Goal: Transaction & Acquisition: Purchase product/service

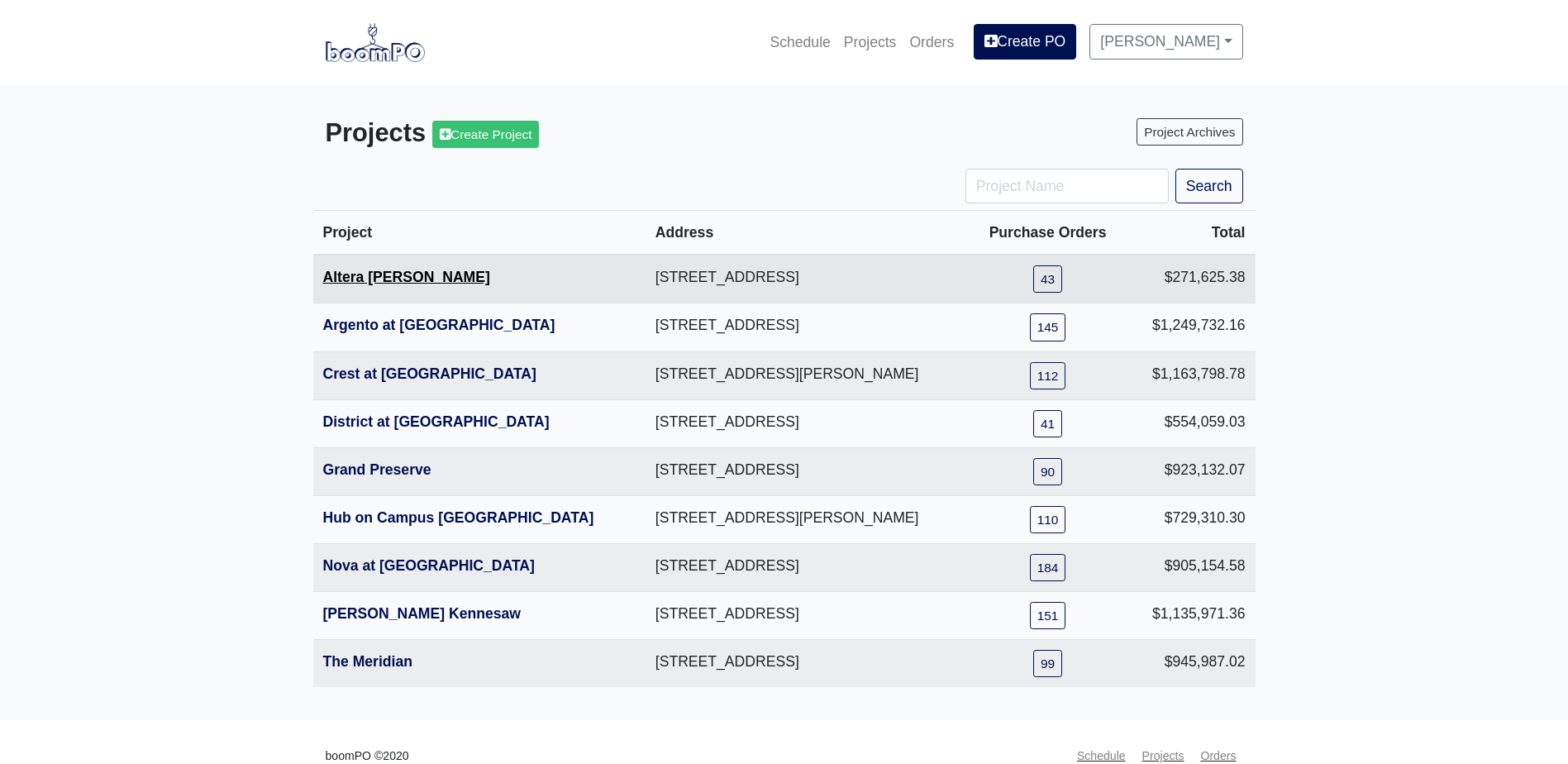
click at [390, 274] on link "Altera [PERSON_NAME]" at bounding box center [407, 277] width 167 height 17
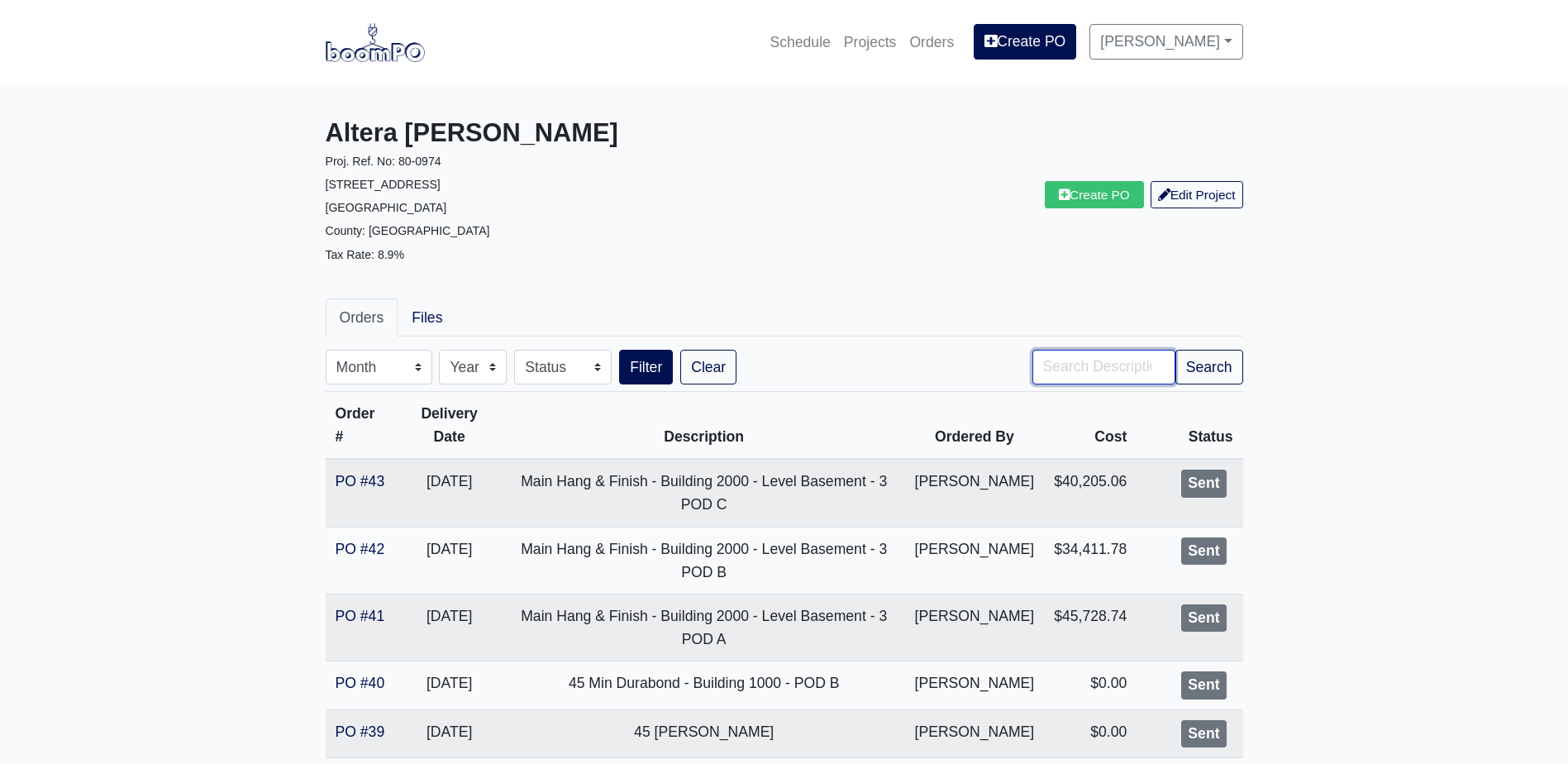
click at [1089, 358] on input "Search" at bounding box center [1104, 367] width 143 height 34
type input "pre"
click at [1175, 350] on button "Search" at bounding box center [1209, 367] width 68 height 34
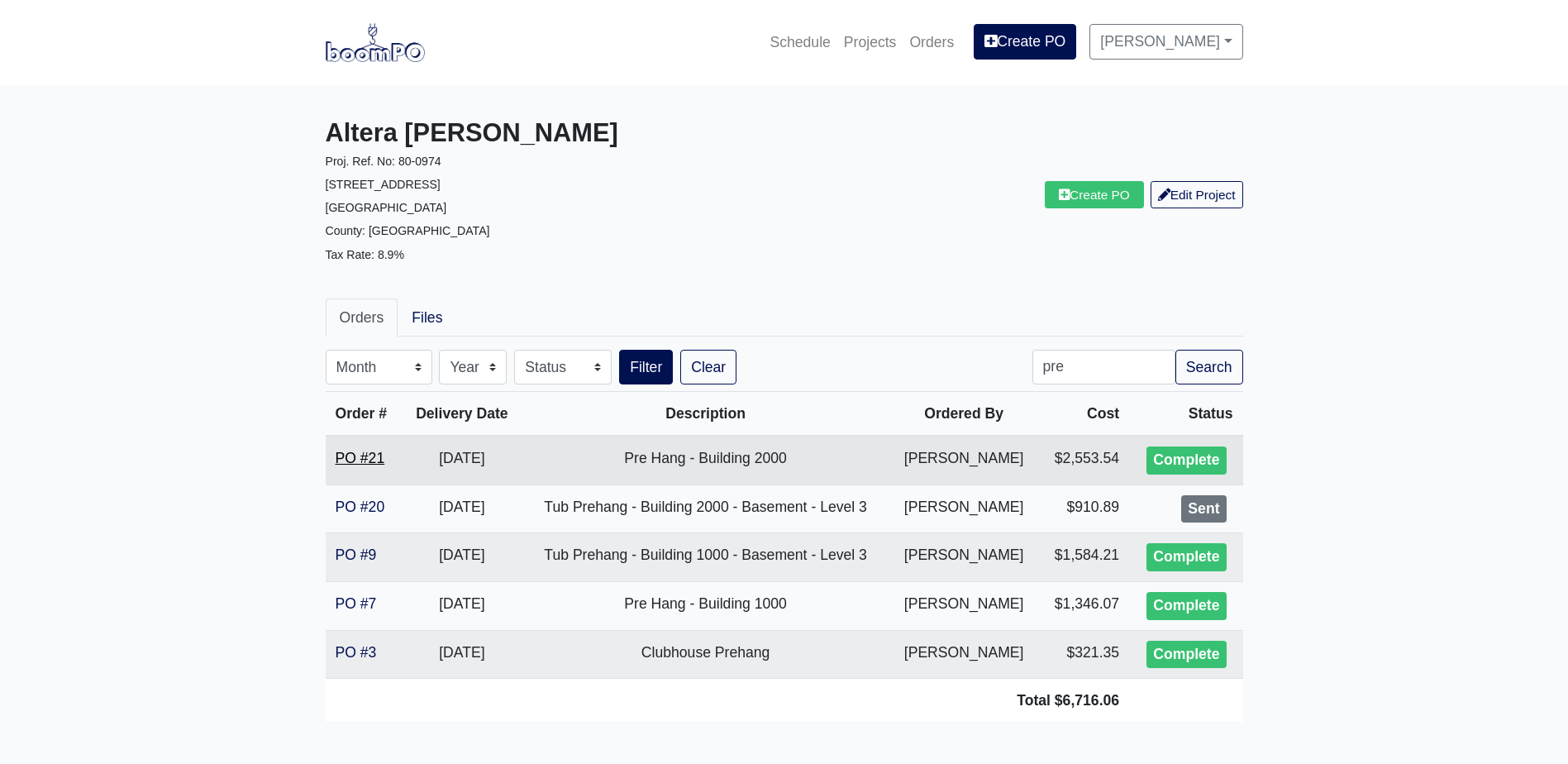
click at [363, 456] on link "PO #21" at bounding box center [360, 457] width 49 height 17
click at [1096, 201] on link "Create PO" at bounding box center [1094, 194] width 100 height 27
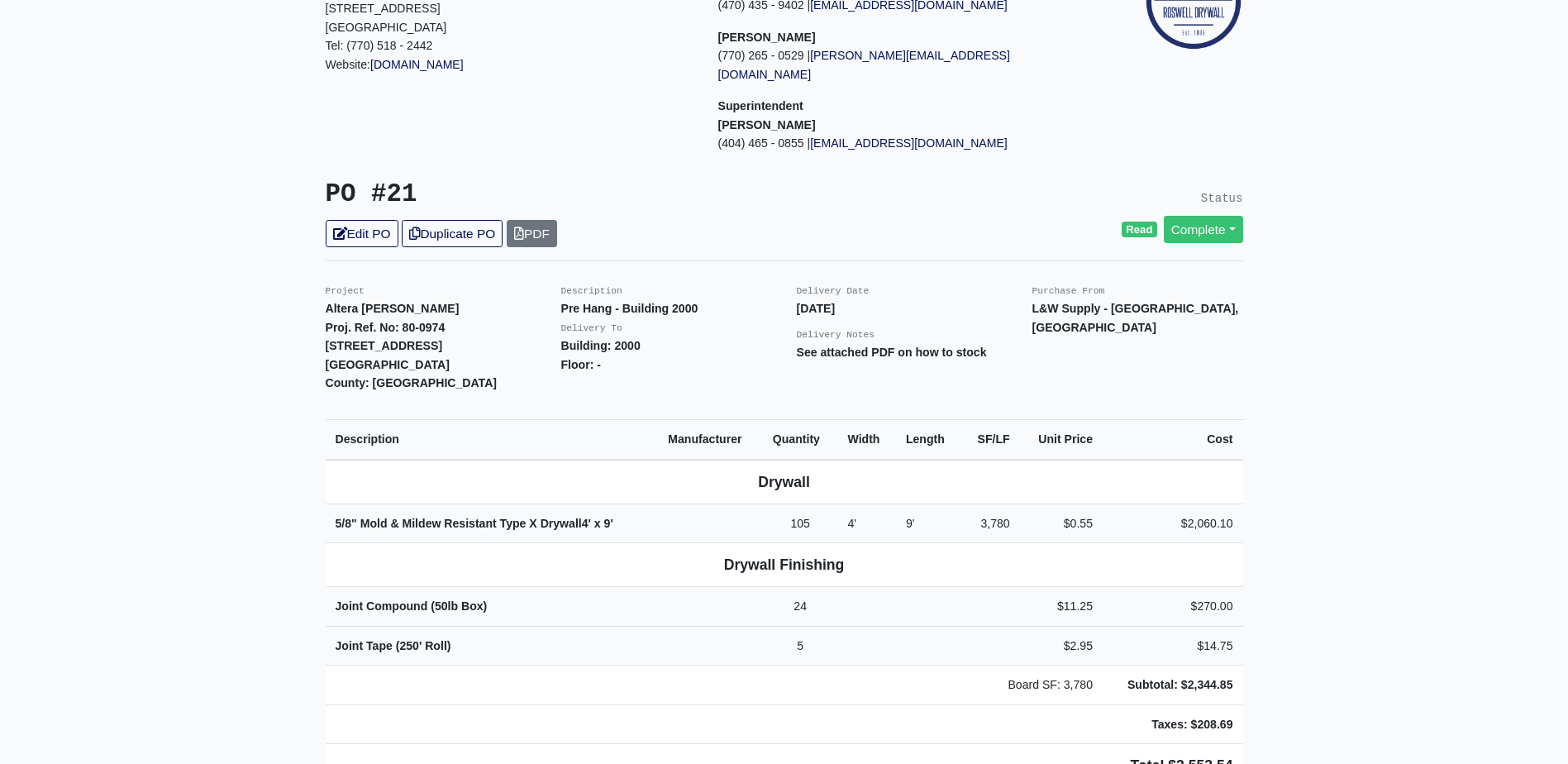
scroll to position [166, 0]
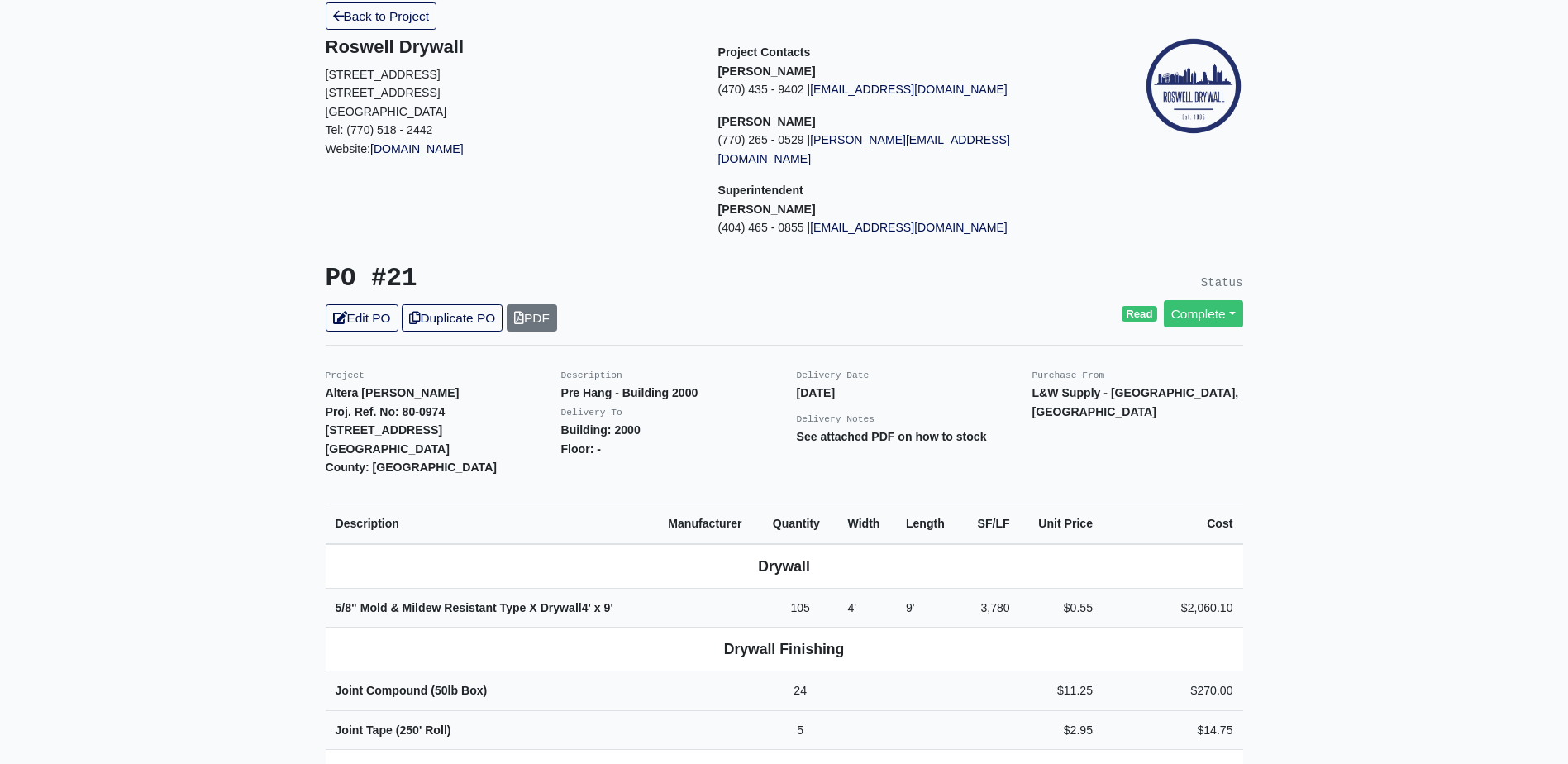
scroll to position [0, 0]
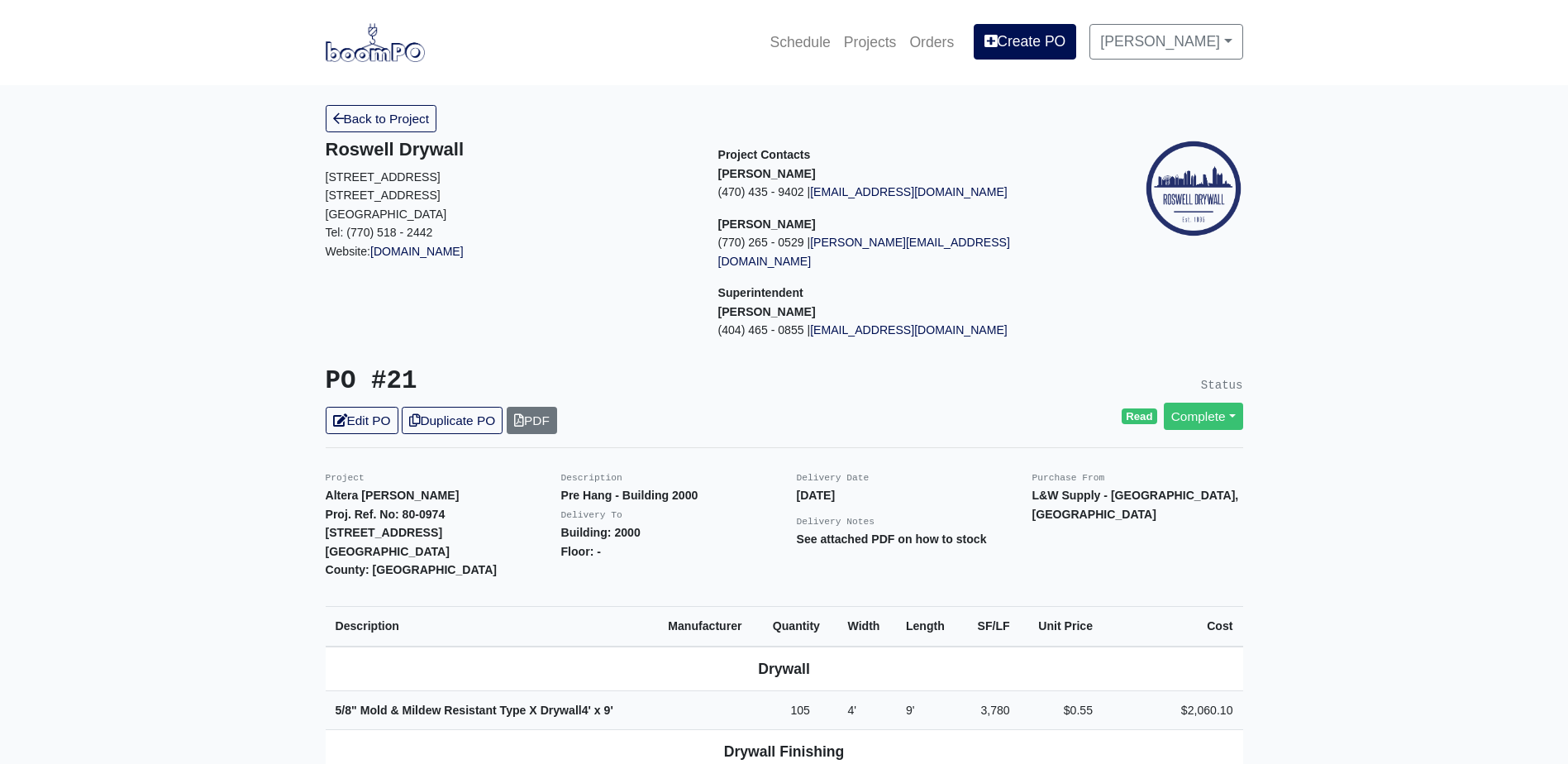
click at [377, 112] on link "Back to Project" at bounding box center [381, 118] width 112 height 27
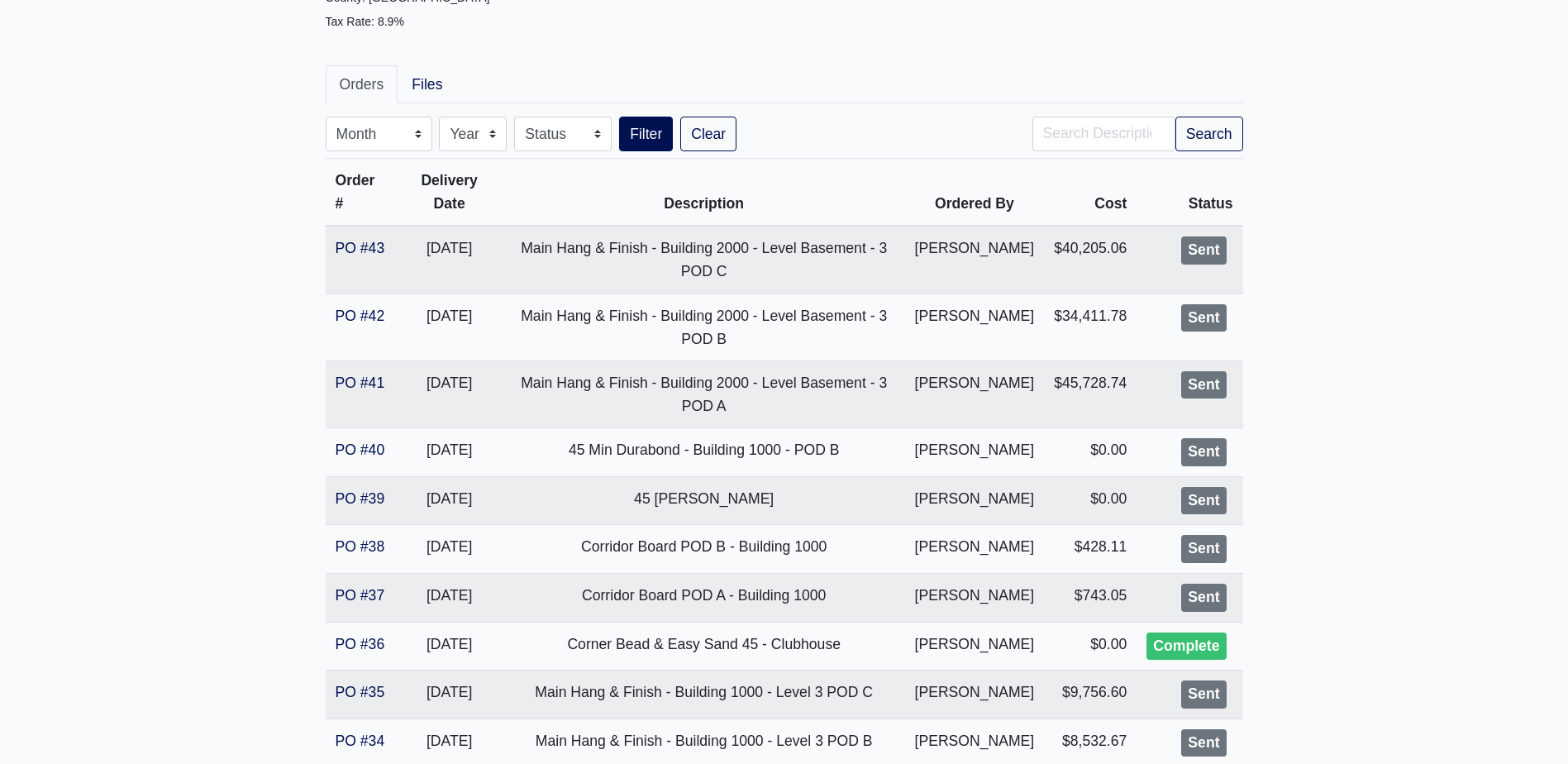
scroll to position [248, 0]
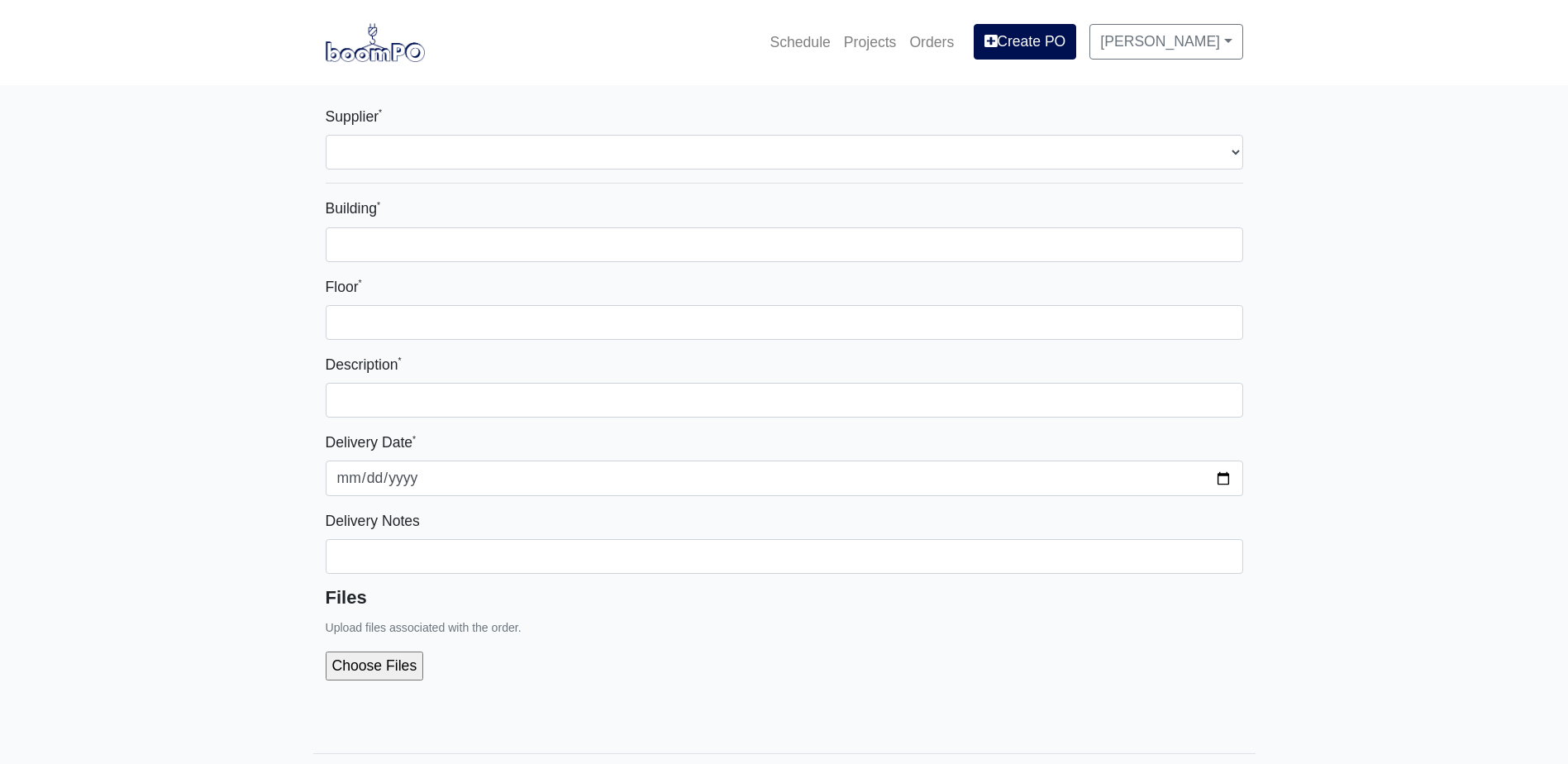
select select
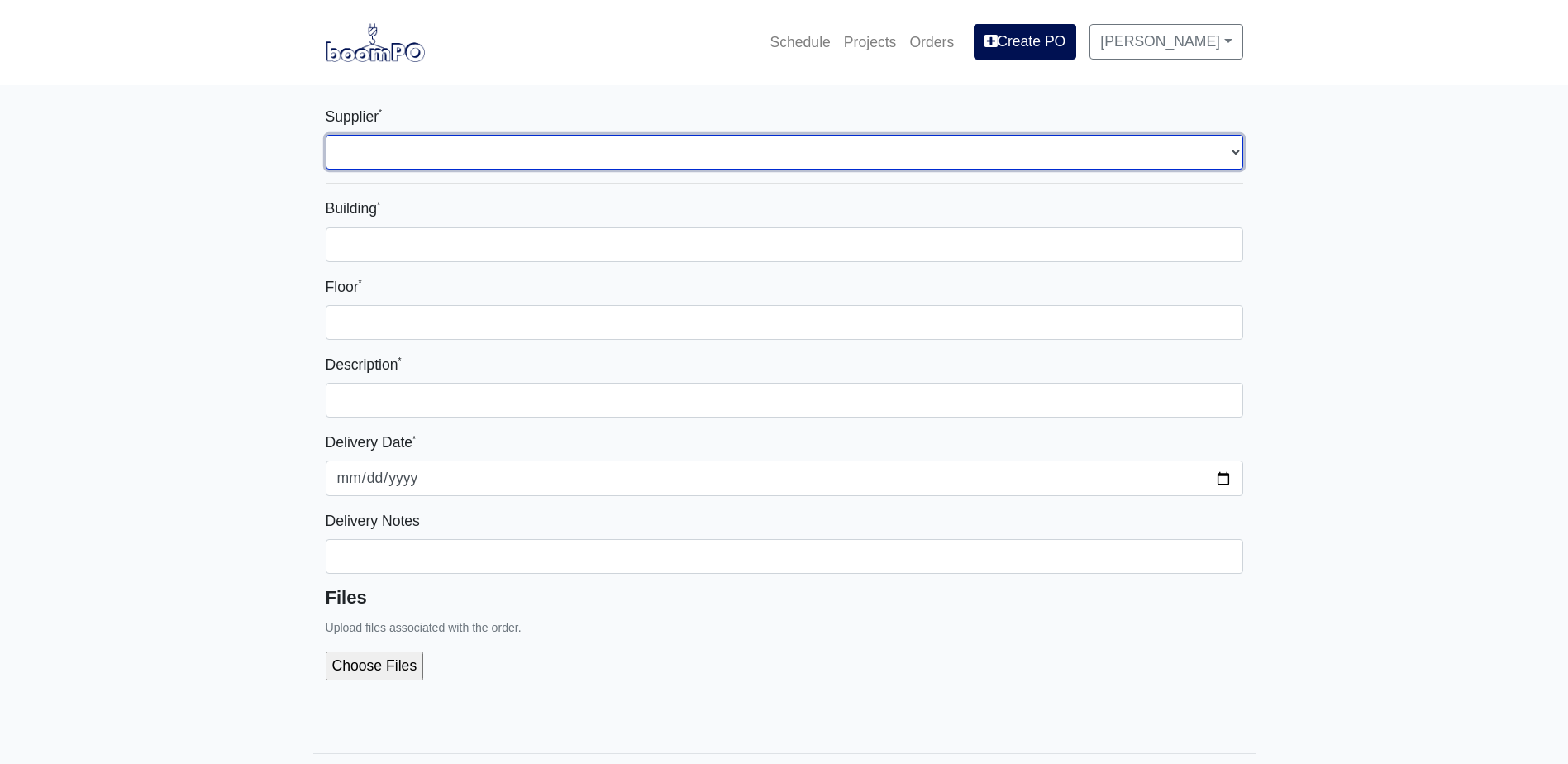
click at [447, 146] on select "Select one... L&W Supply - Mableton, GA Grabber Construction Products - Atlanta…" at bounding box center [784, 152] width 917 height 34
select select "1"
click at [326, 135] on select "Select one... L&W Supply - Mableton, GA Grabber Construction Products - Atlanta…" at bounding box center [784, 152] width 917 height 34
select select
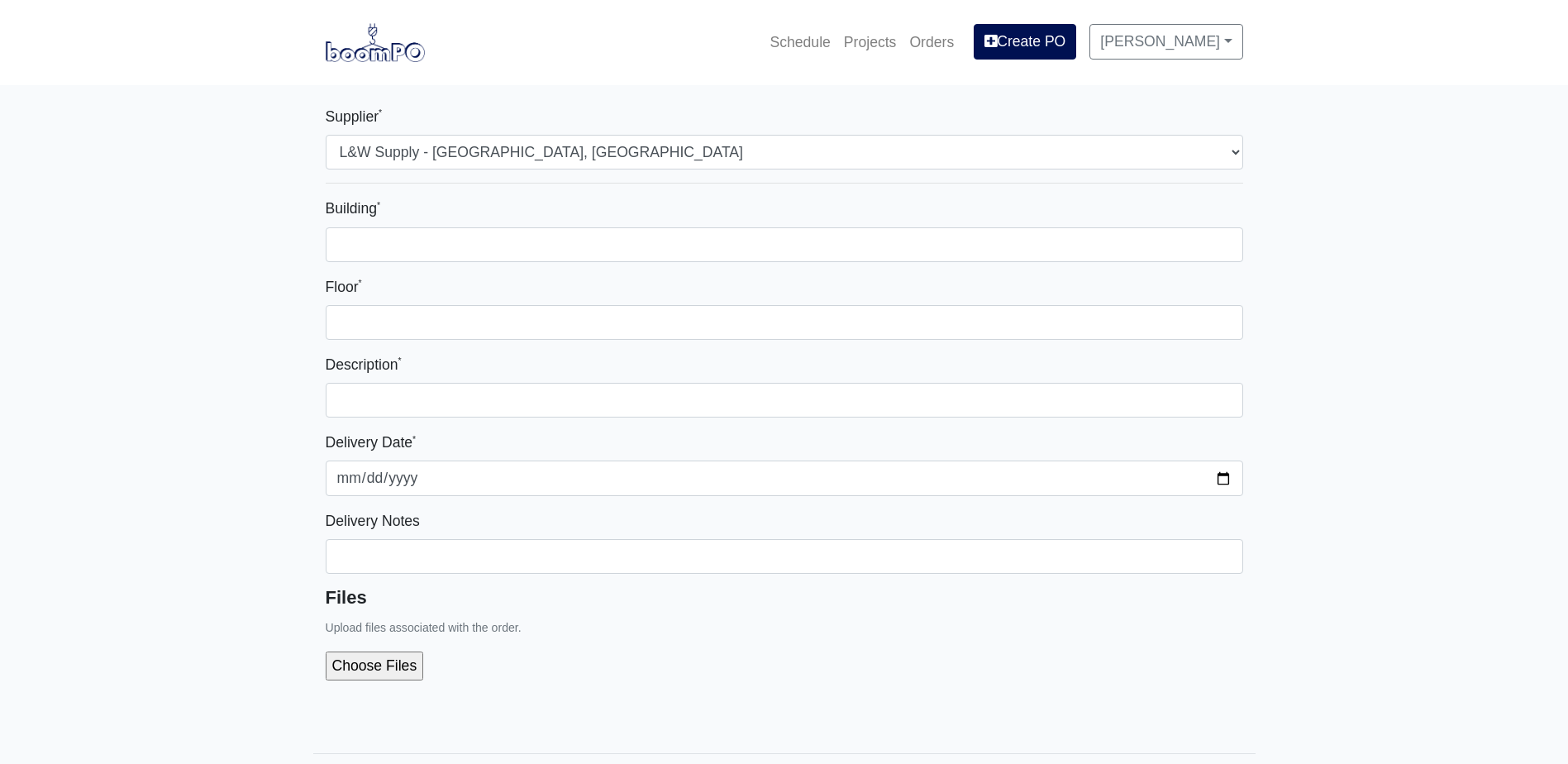
click at [428, 225] on div "Building *" at bounding box center [784, 228] width 917 height 64
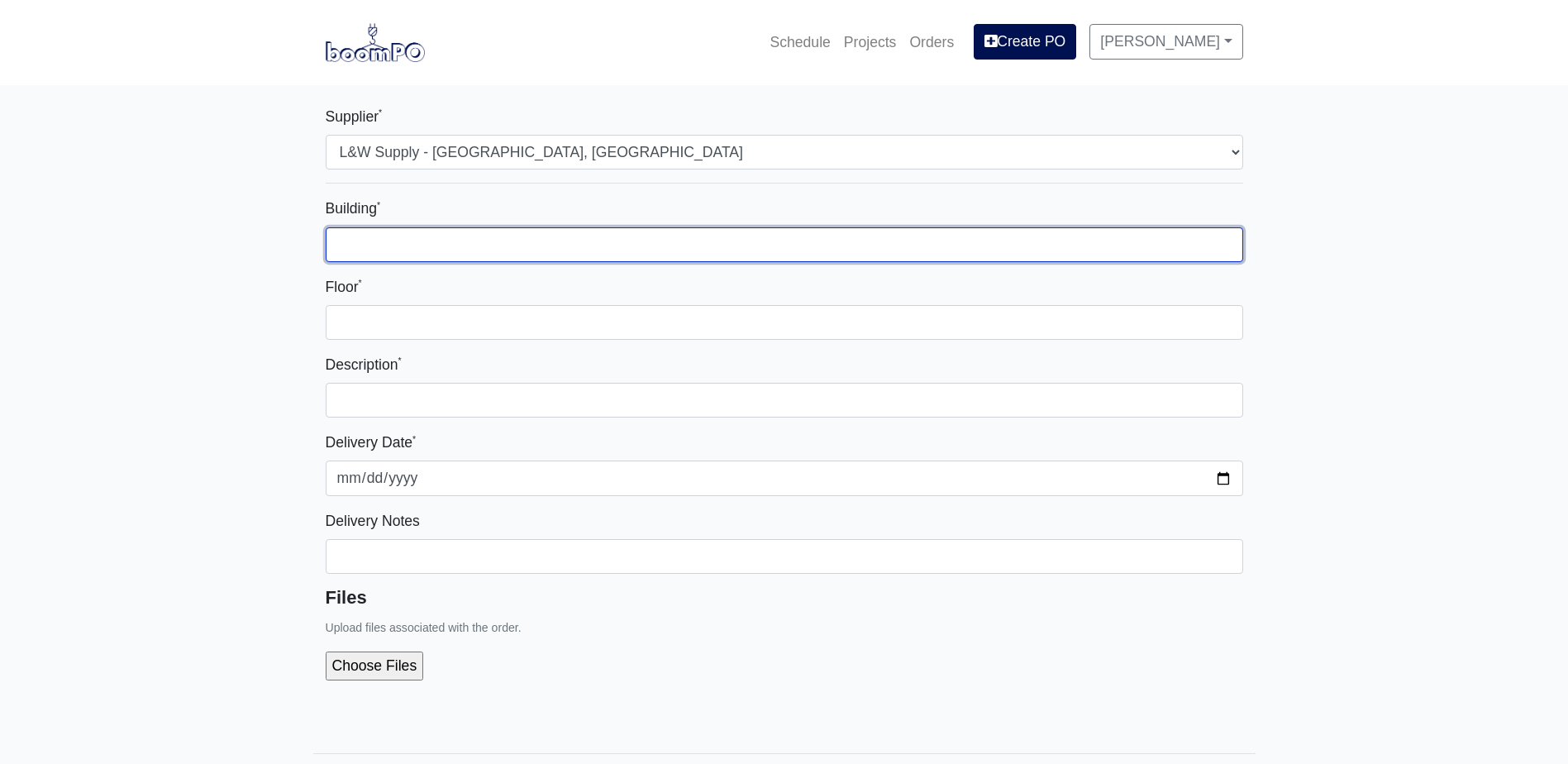
click at [420, 241] on input "Building *" at bounding box center [784, 244] width 917 height 34
type input "3000"
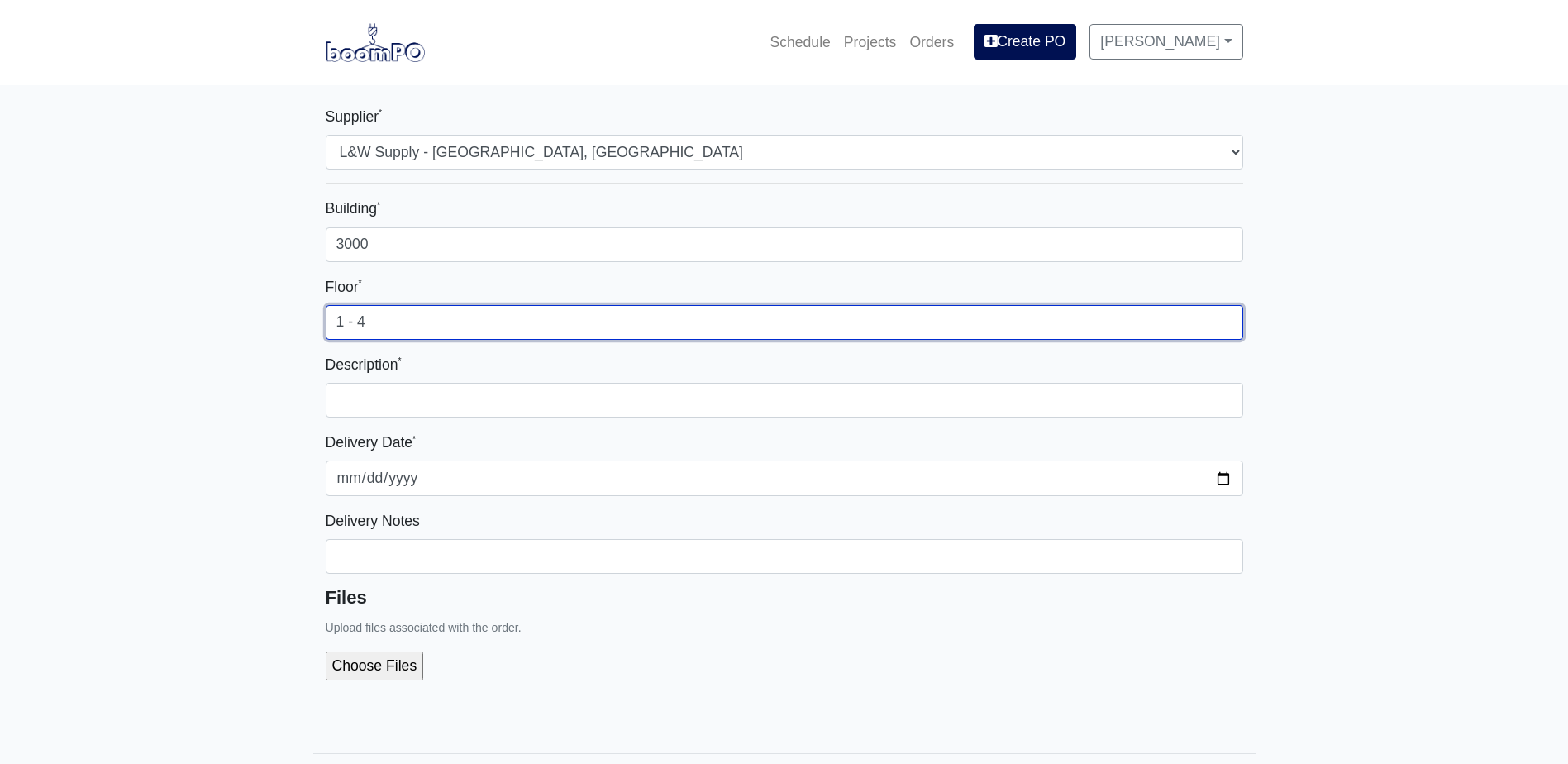
type input "1 - 4"
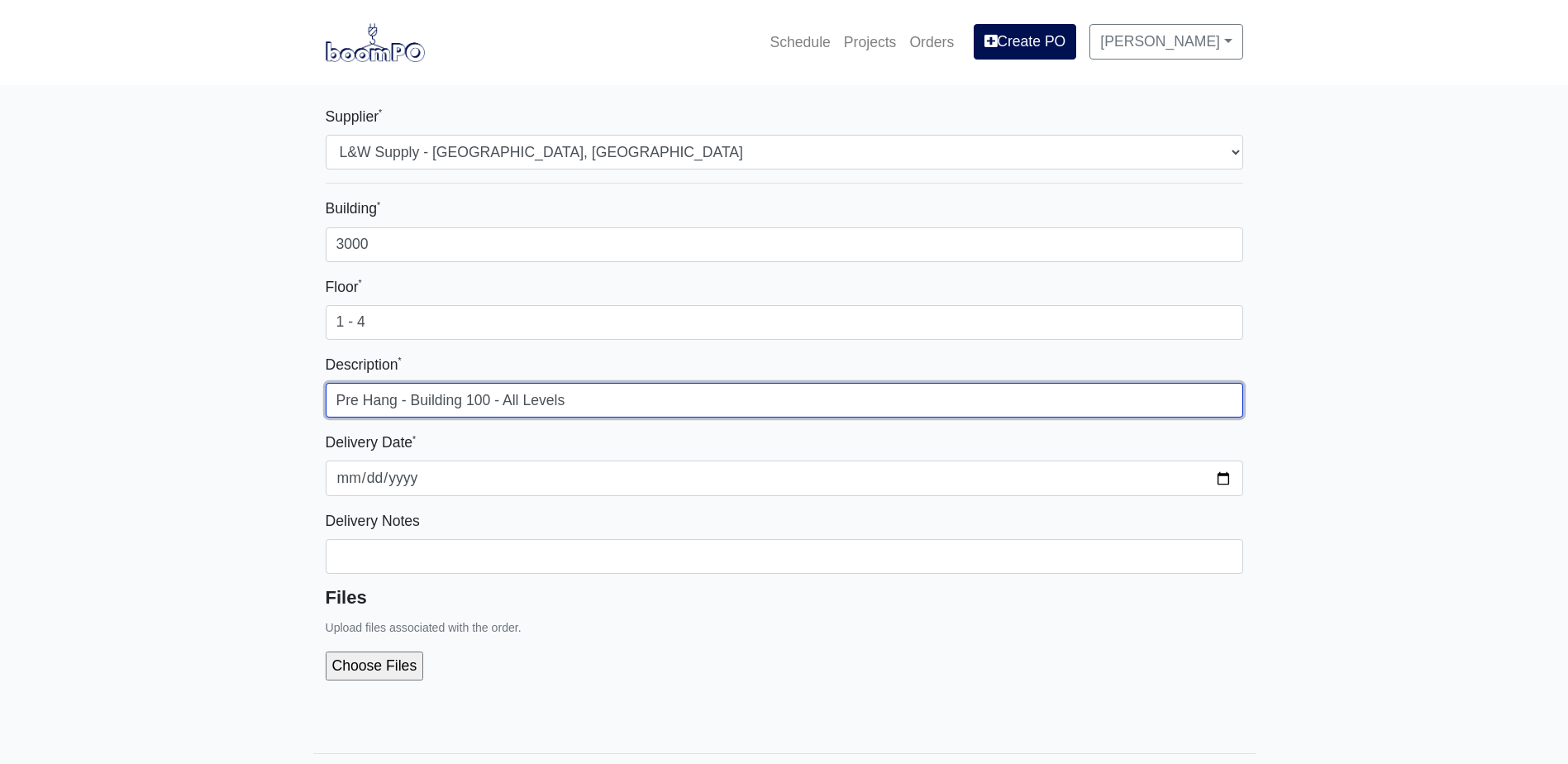
click at [476, 388] on input "Pre Hang - Building 100 - All Levels" at bounding box center [784, 399] width 917 height 34
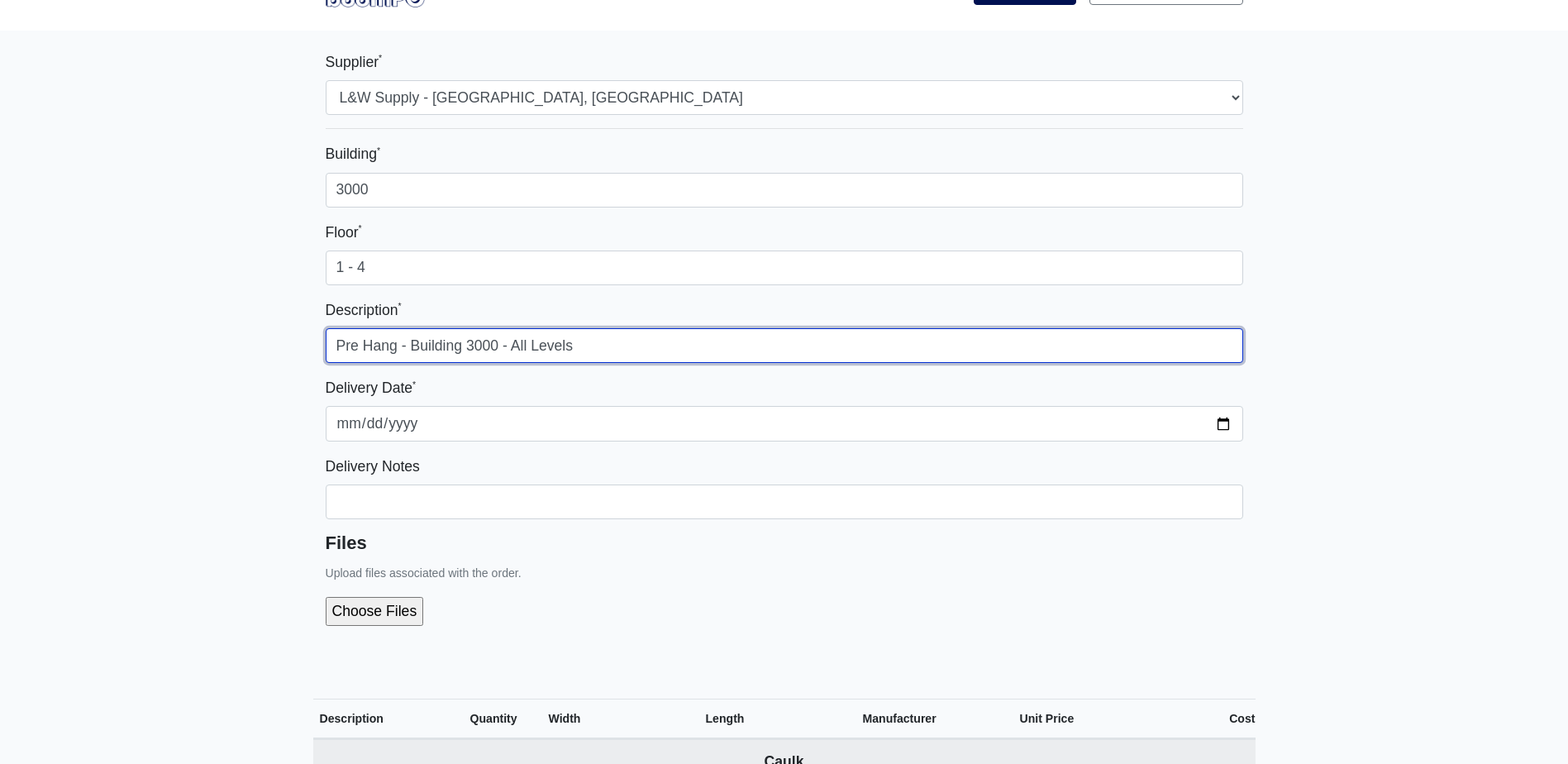
scroll to position [83, 0]
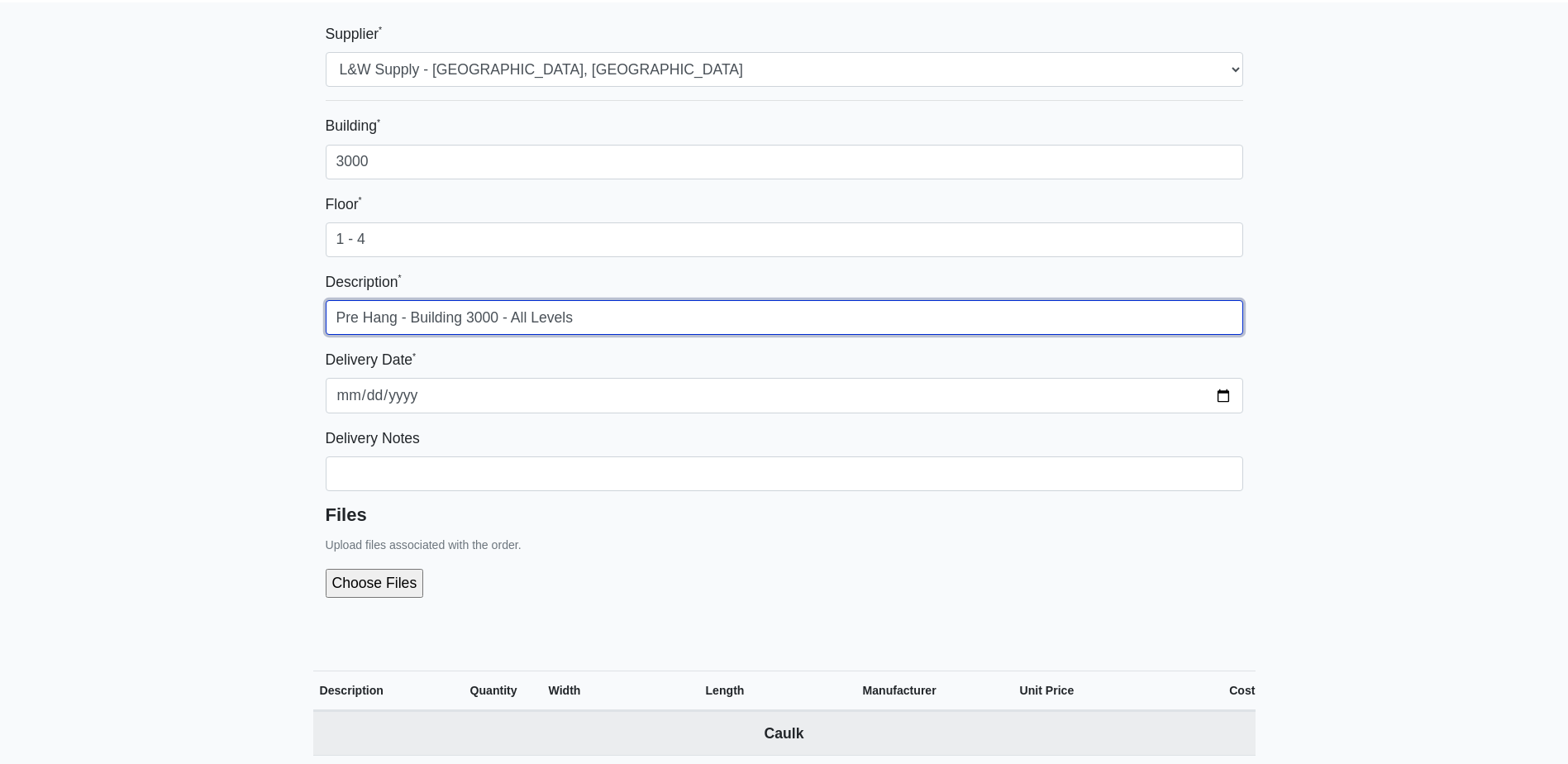
type input "Pre Hang - Building 3000 - All Levels"
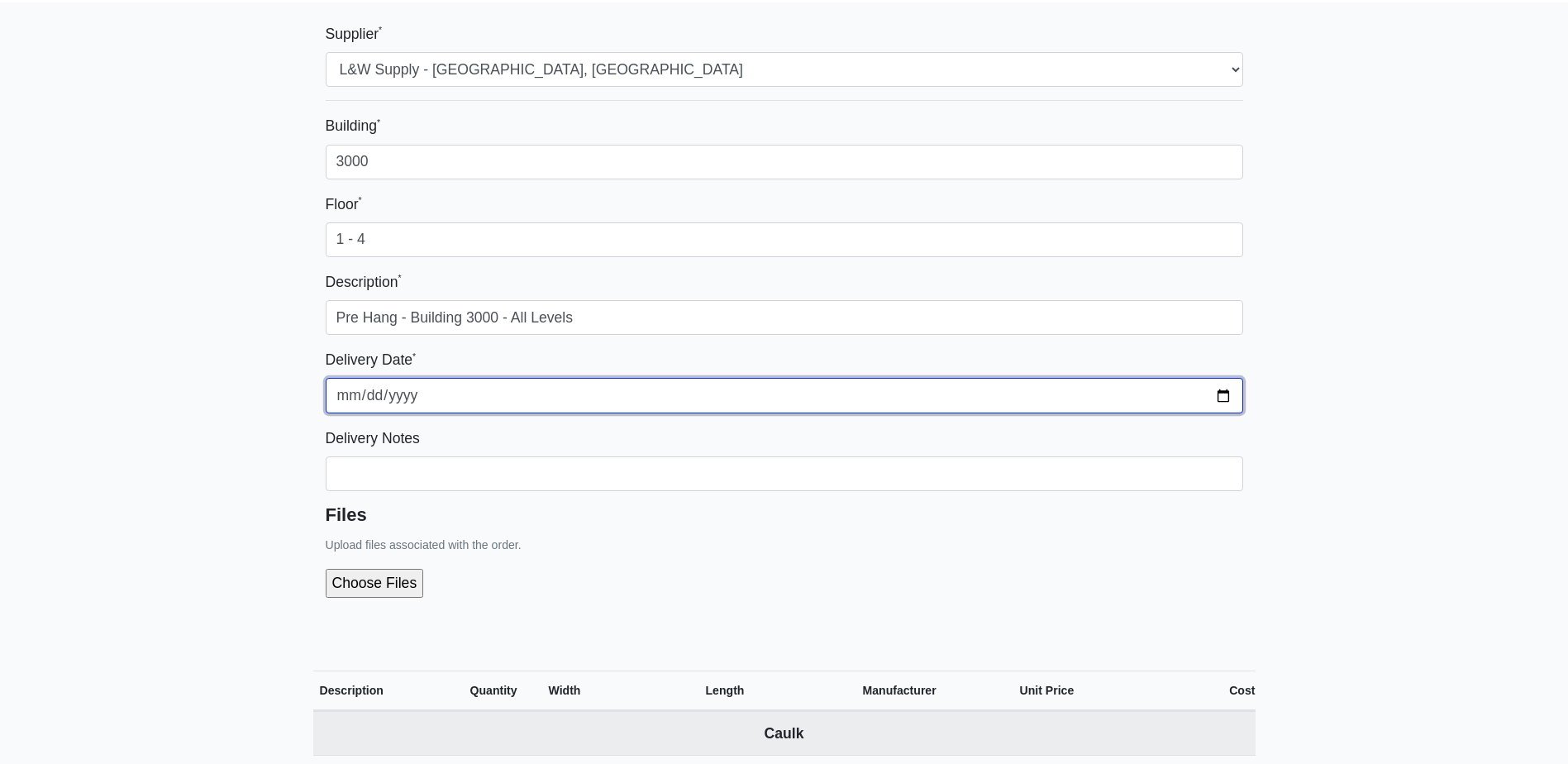
drag, startPoint x: 1231, startPoint y: 401, endPoint x: 891, endPoint y: 435, distance: 341.7
click at [1230, 401] on input "2025-09-23" at bounding box center [784, 395] width 917 height 34
type input "2025-09-25"
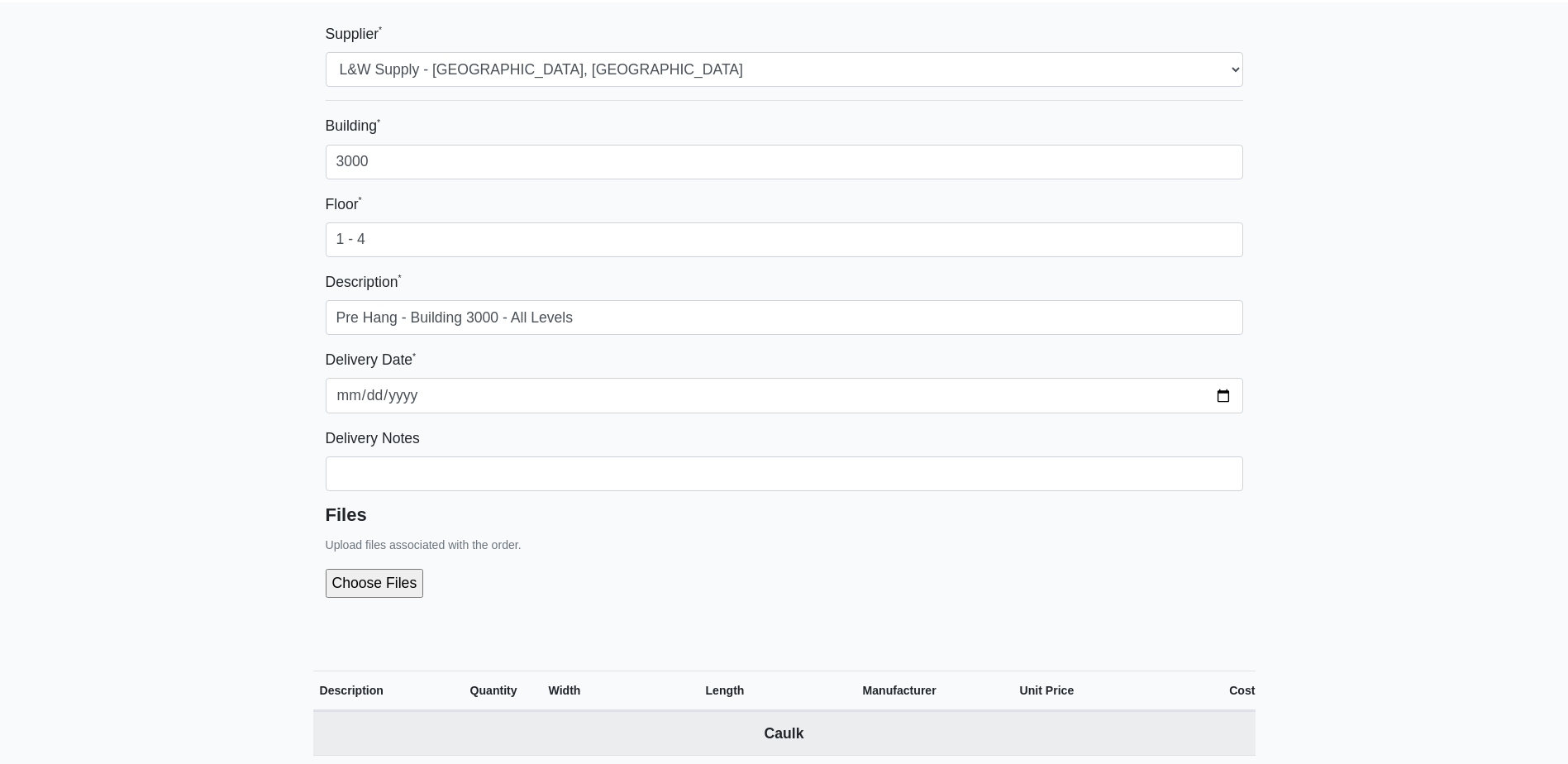
click at [682, 555] on div "Files Upload files associated with the order." at bounding box center [784, 557] width 917 height 107
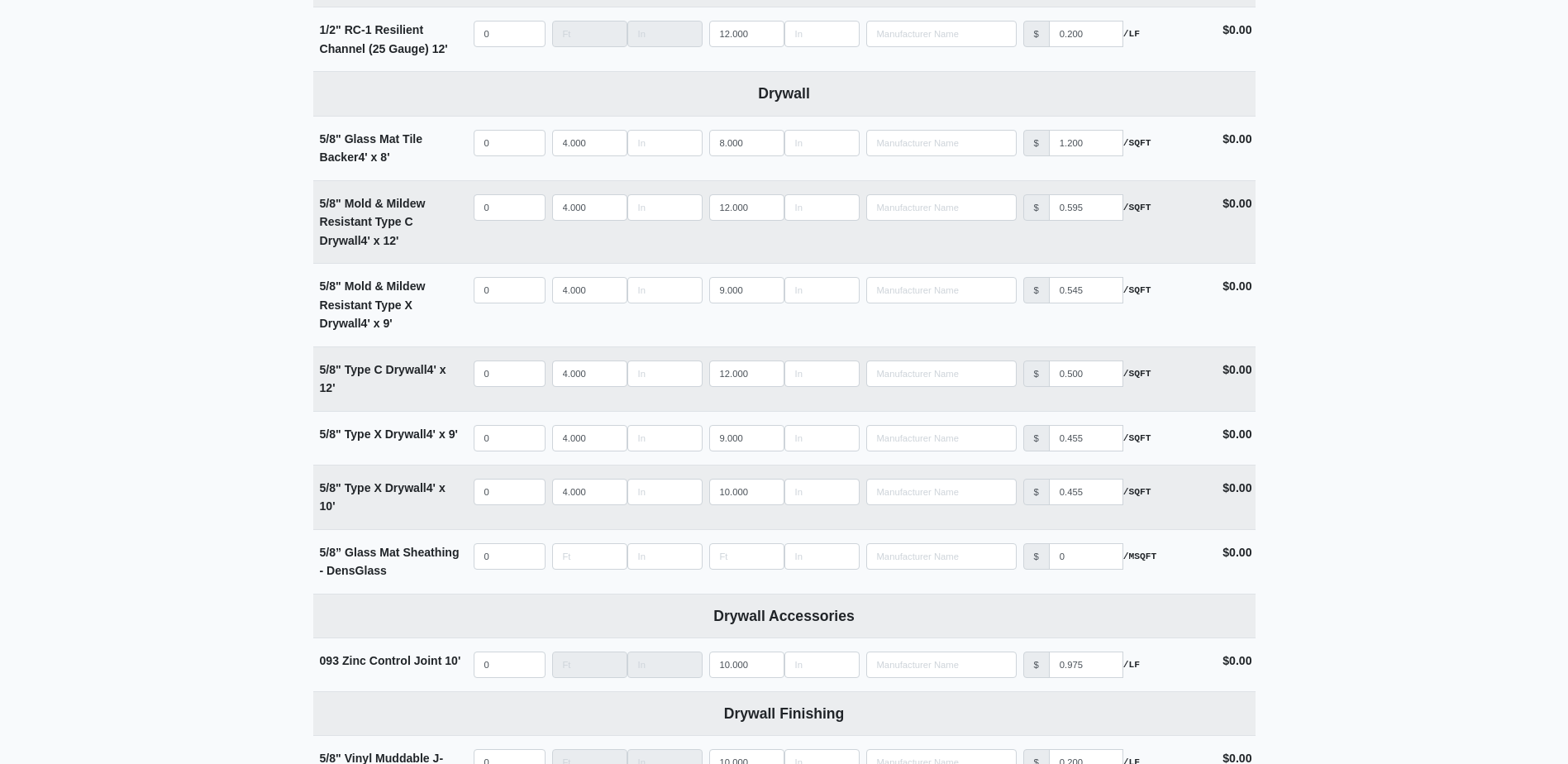
scroll to position [909, 0]
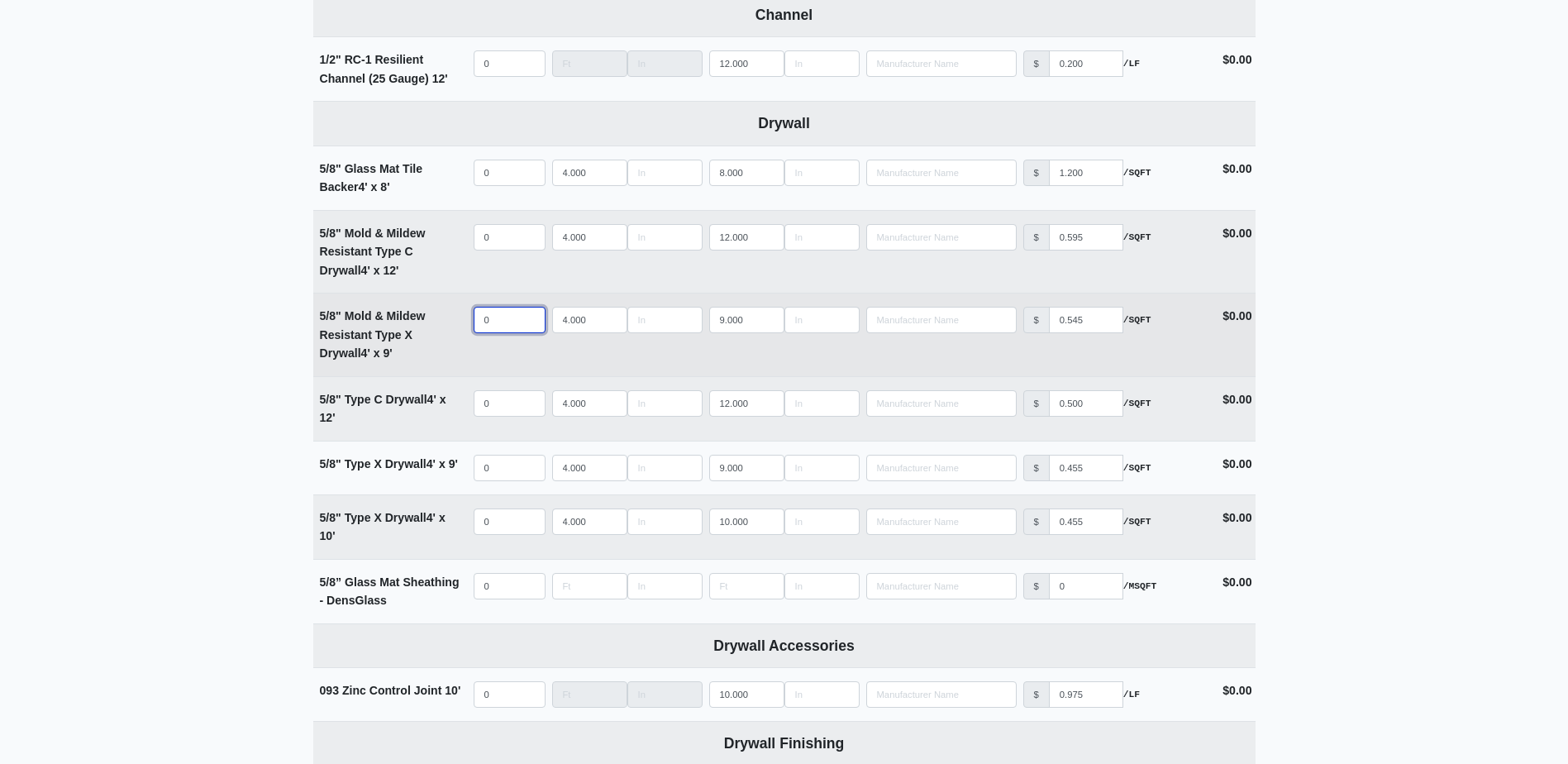
select select
click at [508, 325] on input "quantity" at bounding box center [510, 320] width 72 height 26
type input "7"
select select
type input "72"
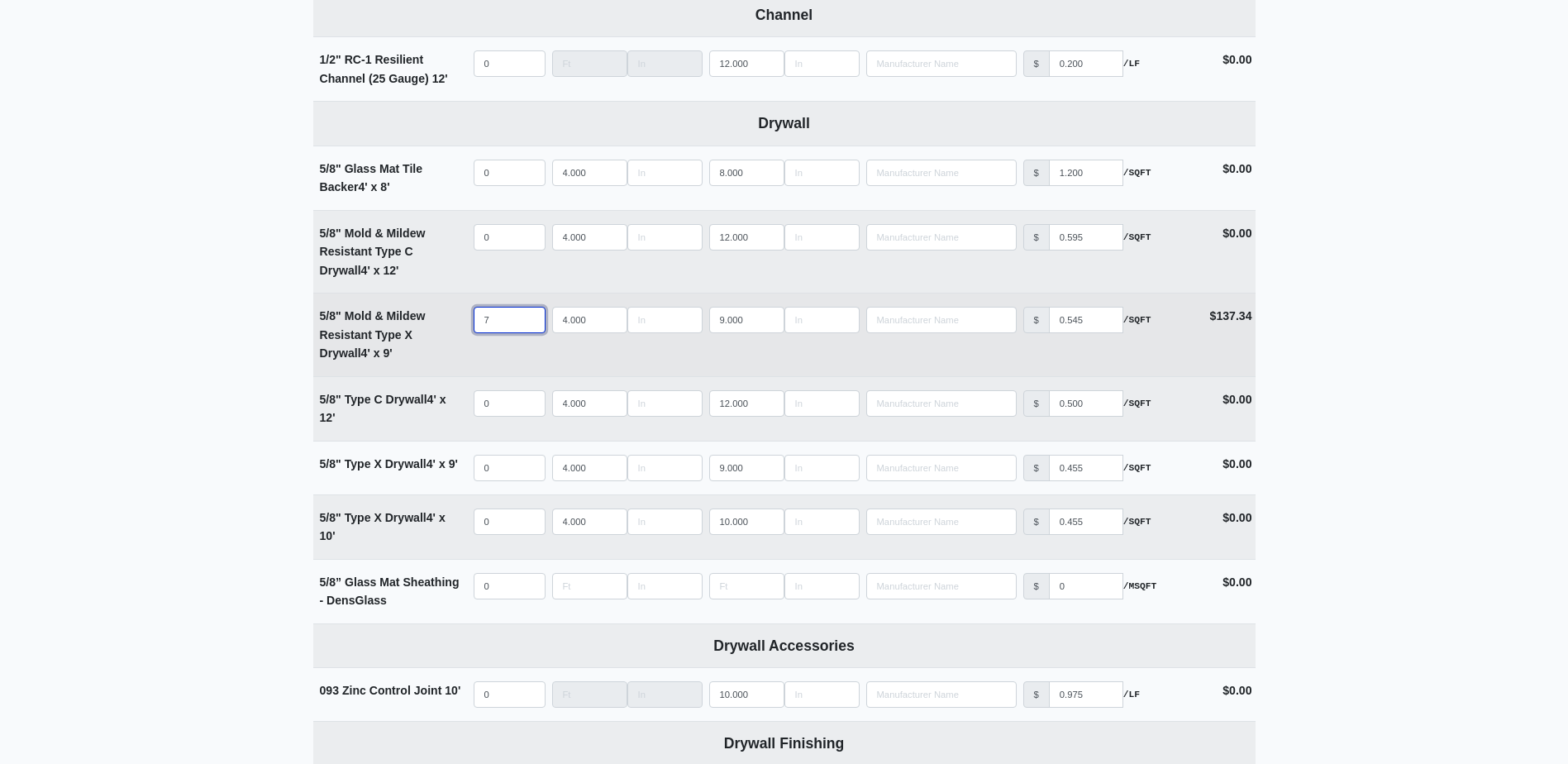
select select
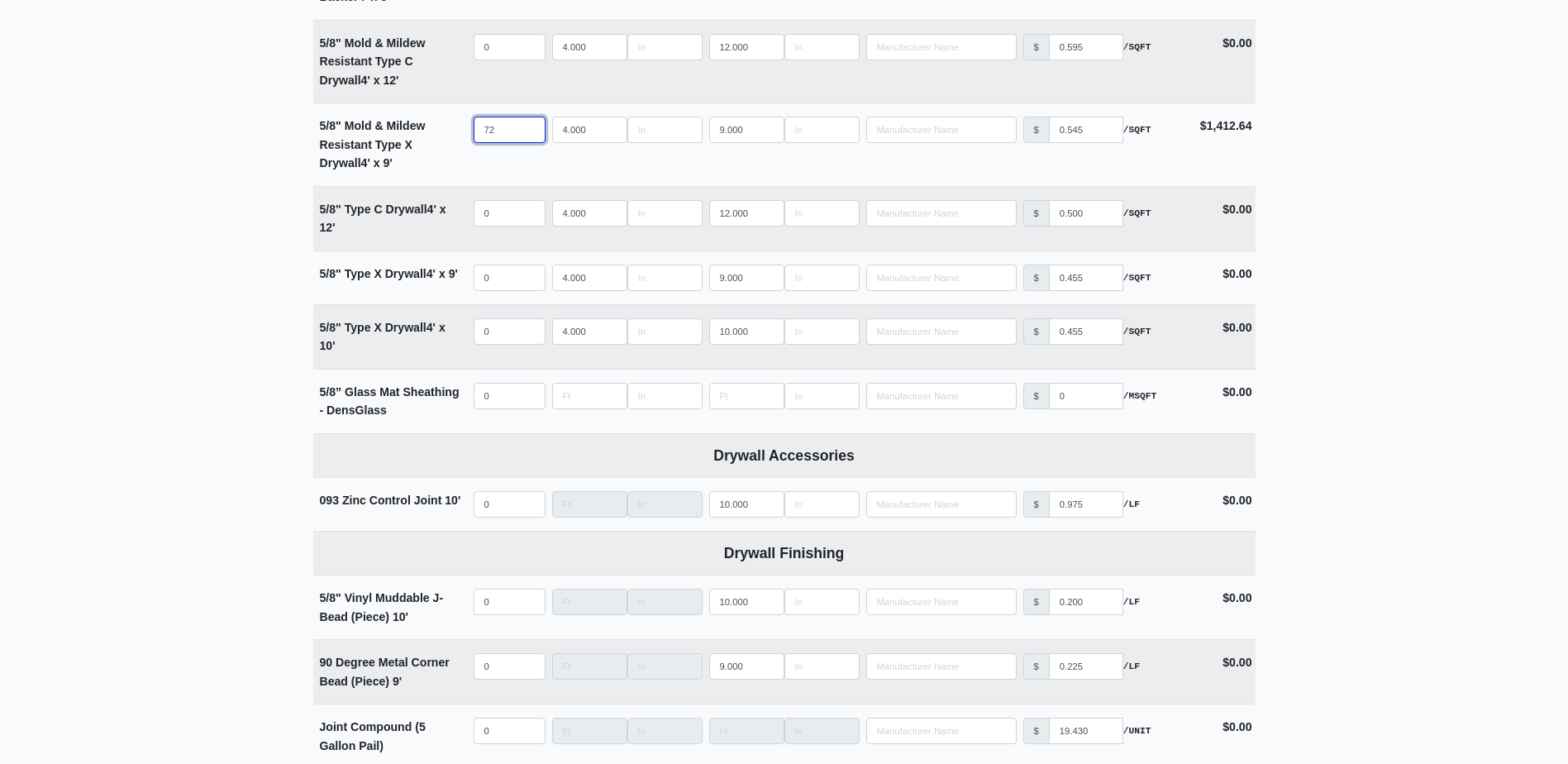
scroll to position [1406, 0]
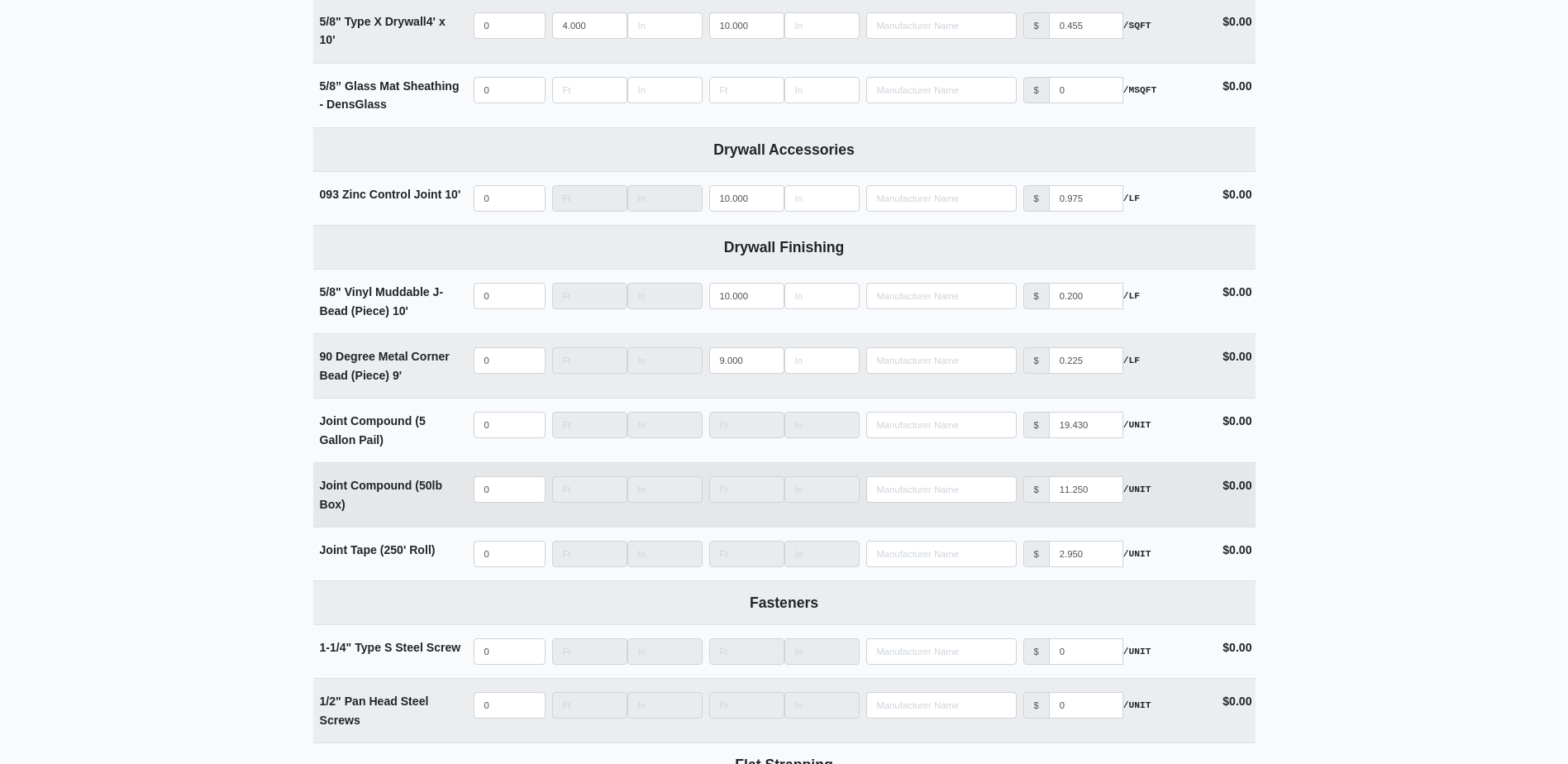
type input "72"
select select
click at [501, 483] on input "quantity" at bounding box center [510, 489] width 72 height 26
type input "8"
select select
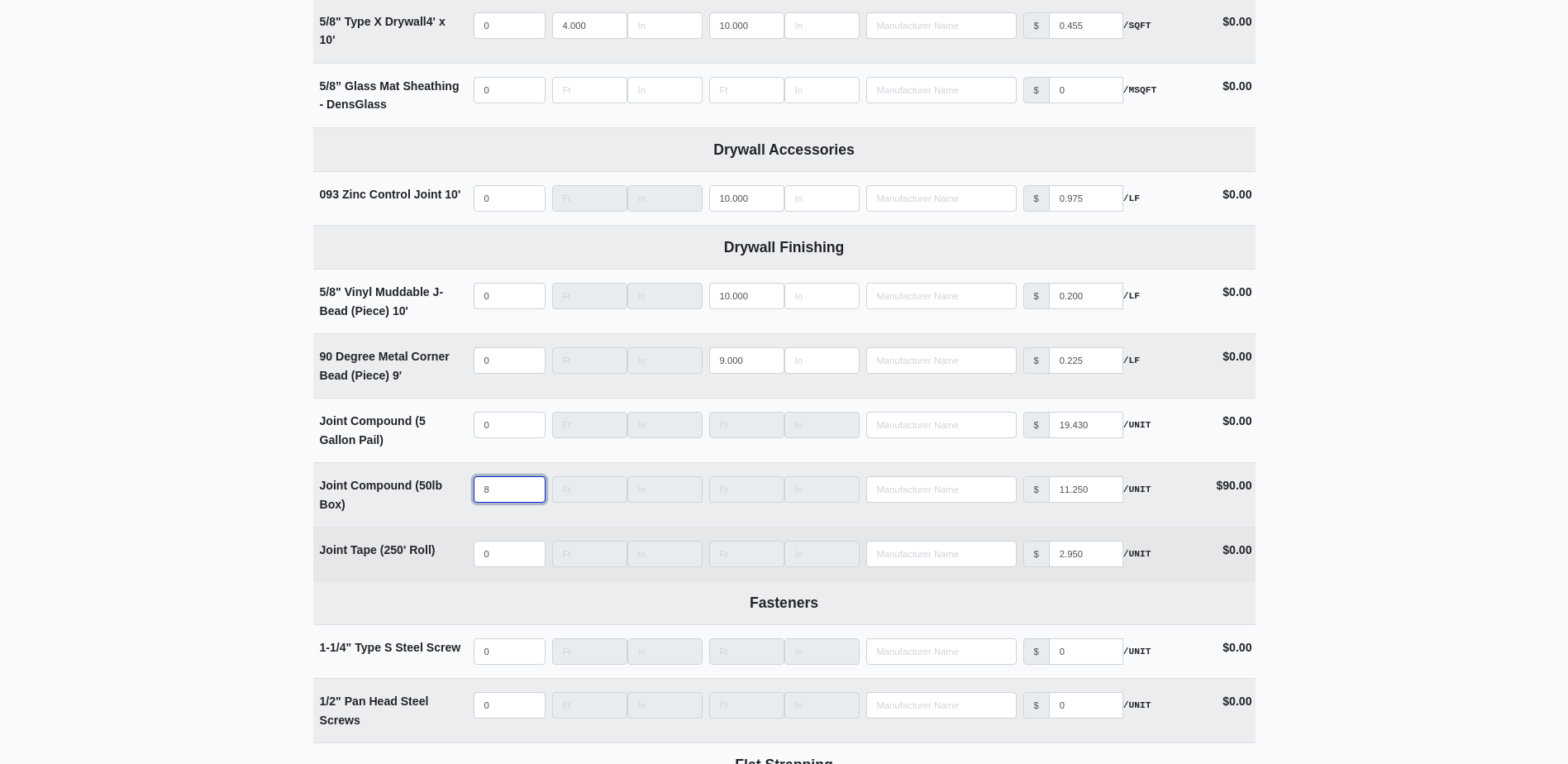
type input "8"
click at [504, 541] on td "Qty 0" at bounding box center [509, 554] width 78 height 53
select select
click at [507, 548] on input "quantity" at bounding box center [510, 554] width 72 height 26
type input "4"
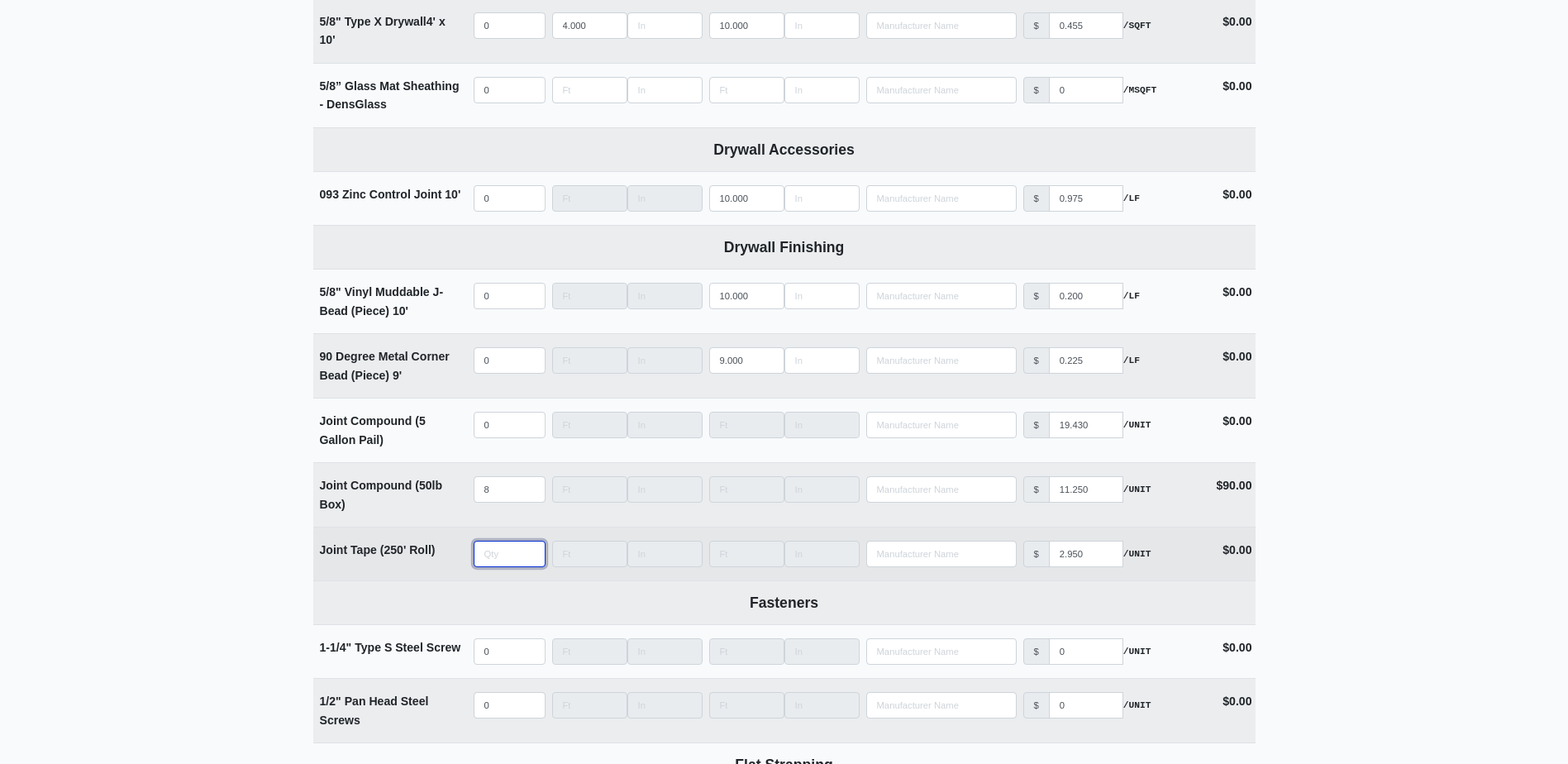
select select
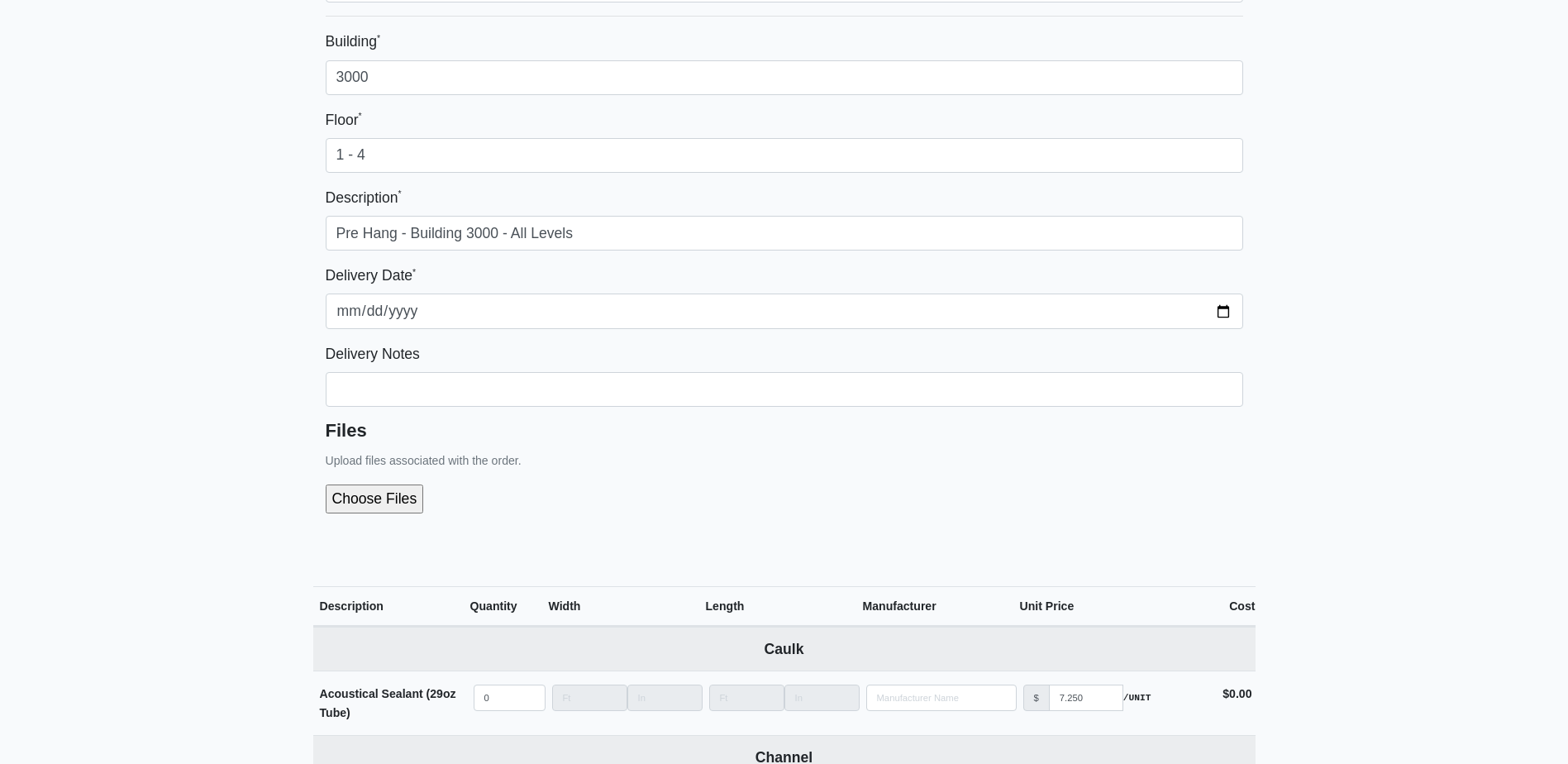
scroll to position [166, 0]
type input "4"
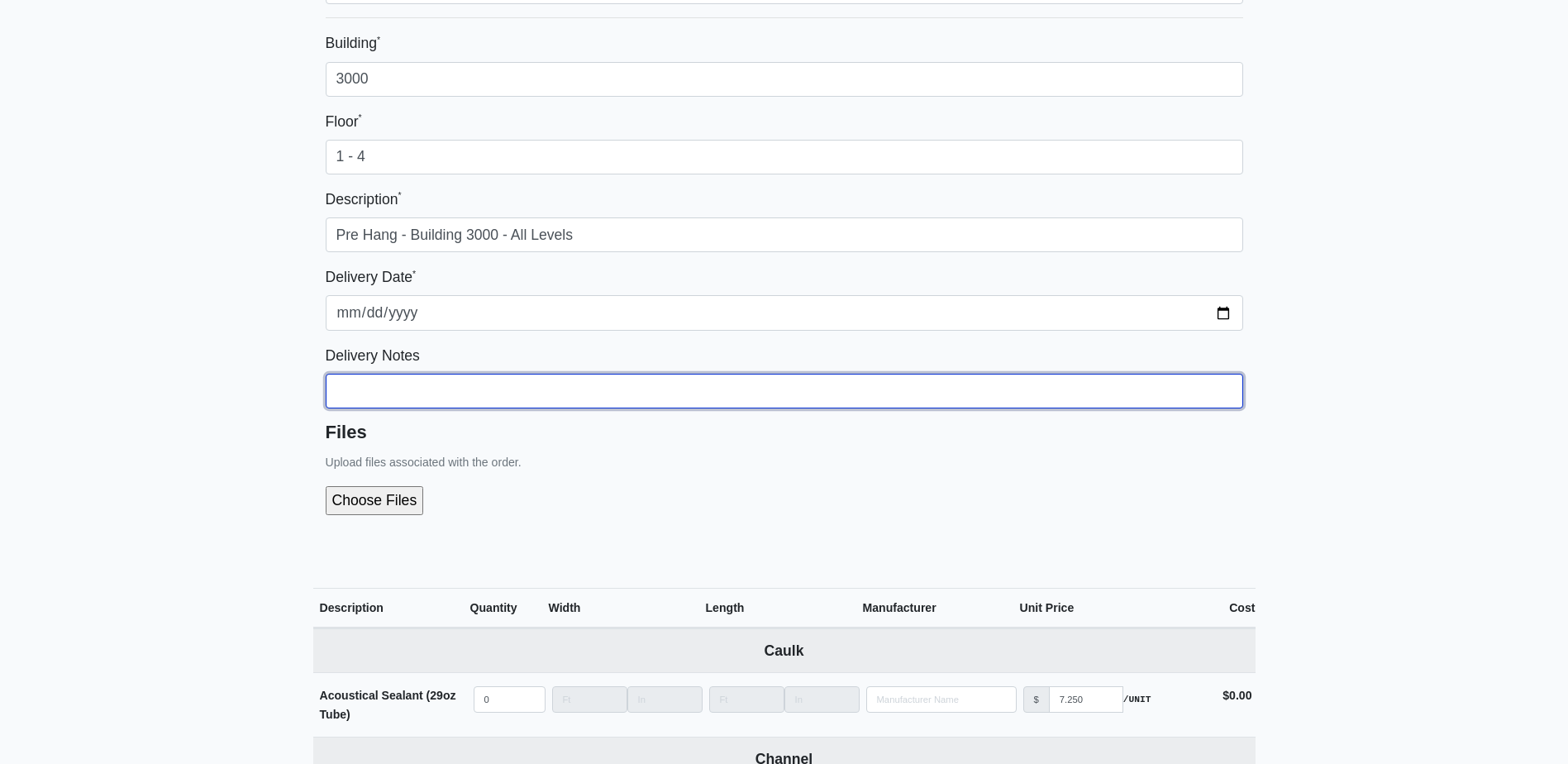
click at [390, 390] on input "Building *" at bounding box center [784, 390] width 917 height 34
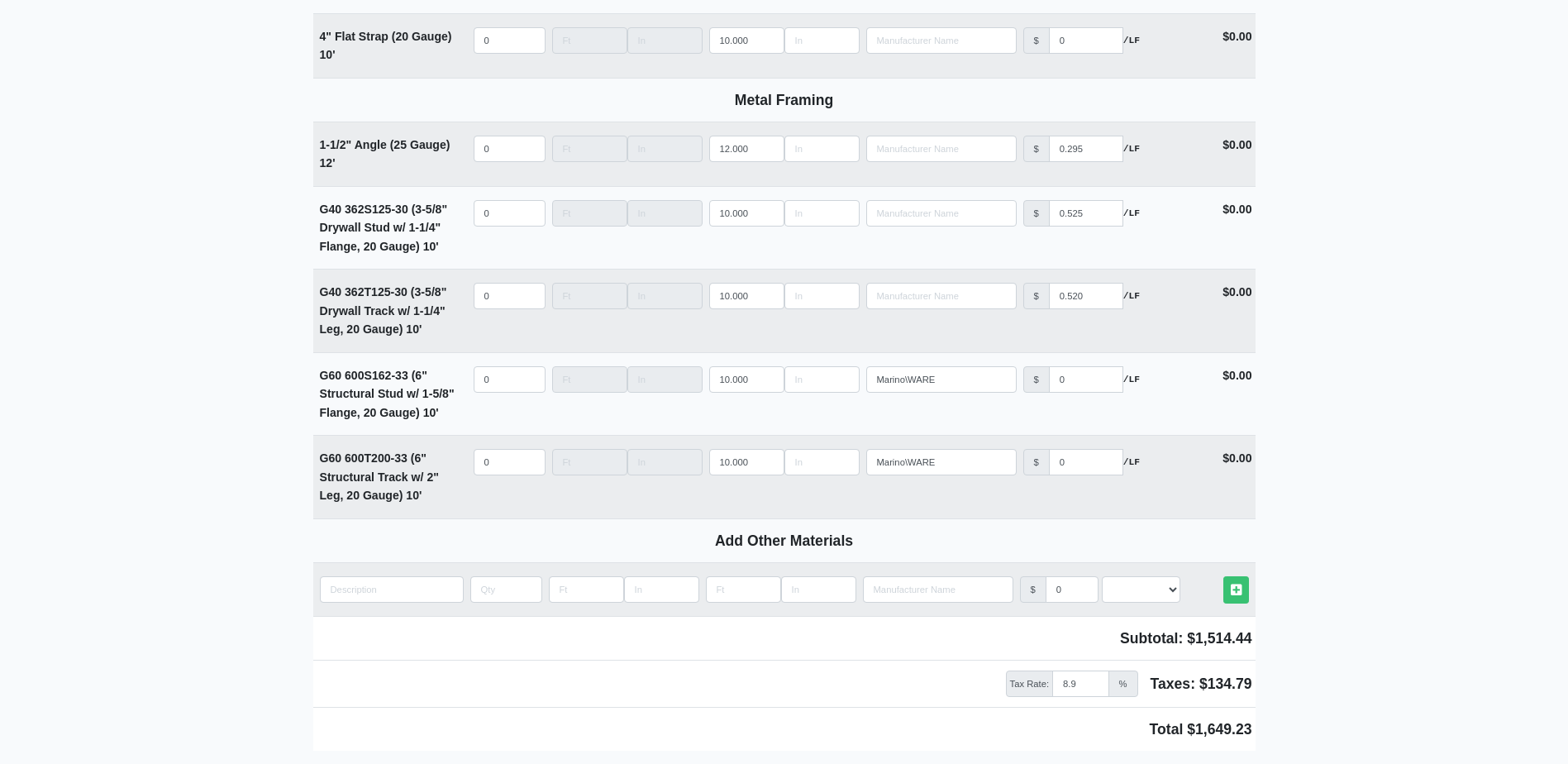
scroll to position [2326, 0]
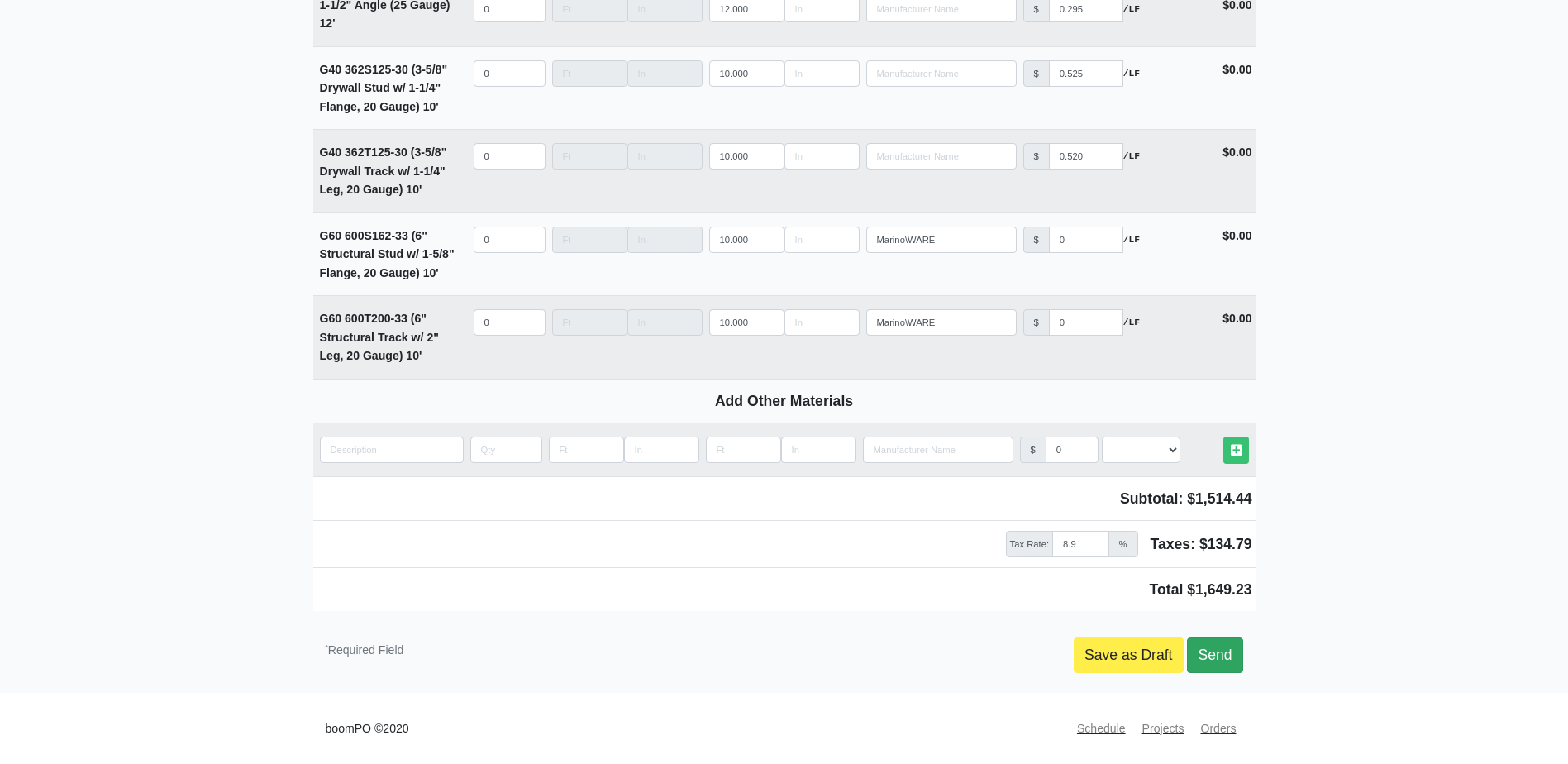
type input "18 Boards per floor"
click at [1239, 642] on link "Send" at bounding box center [1214, 654] width 55 height 34
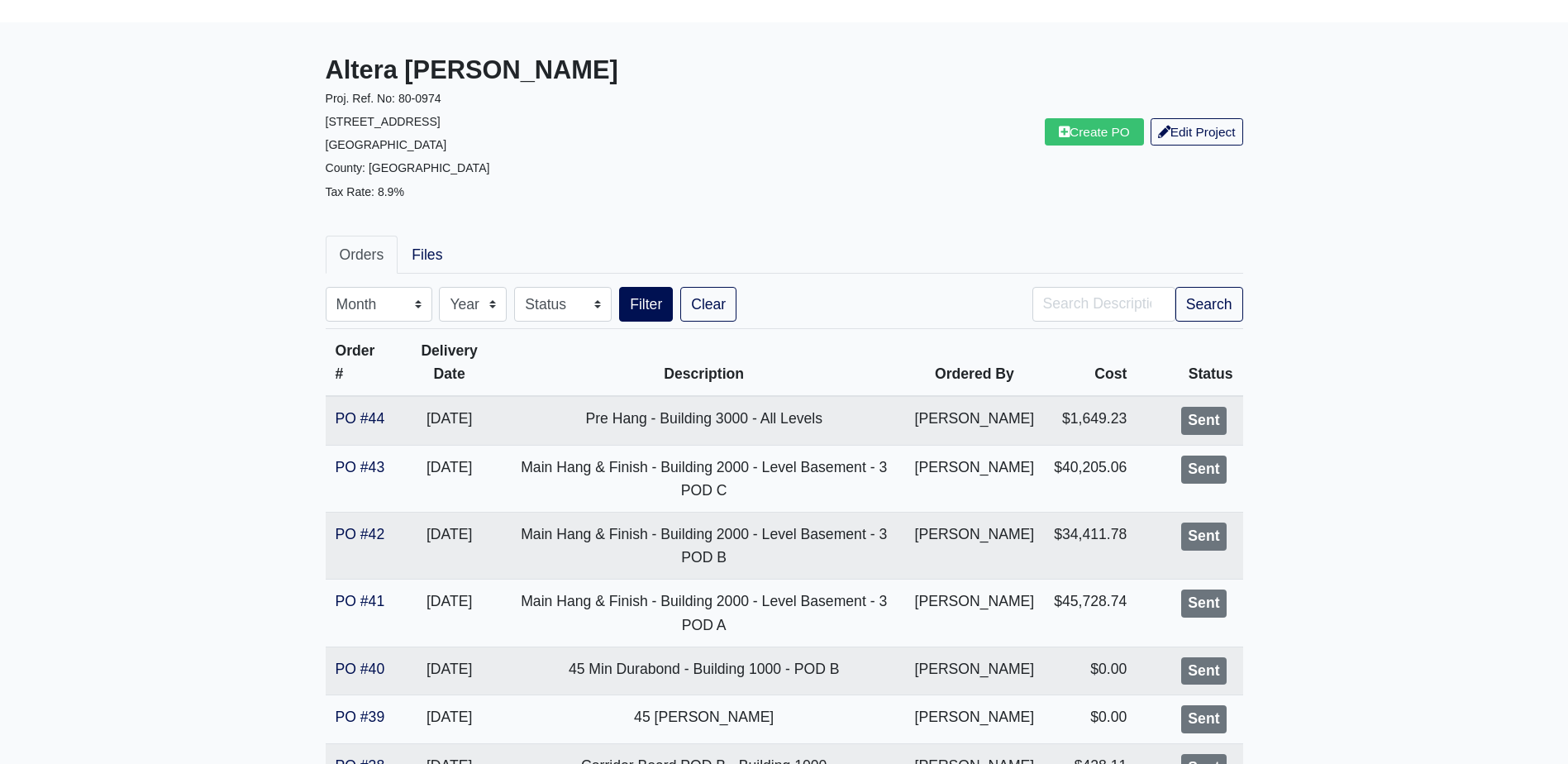
scroll to position [166, 0]
